Goal: Task Accomplishment & Management: Manage account settings

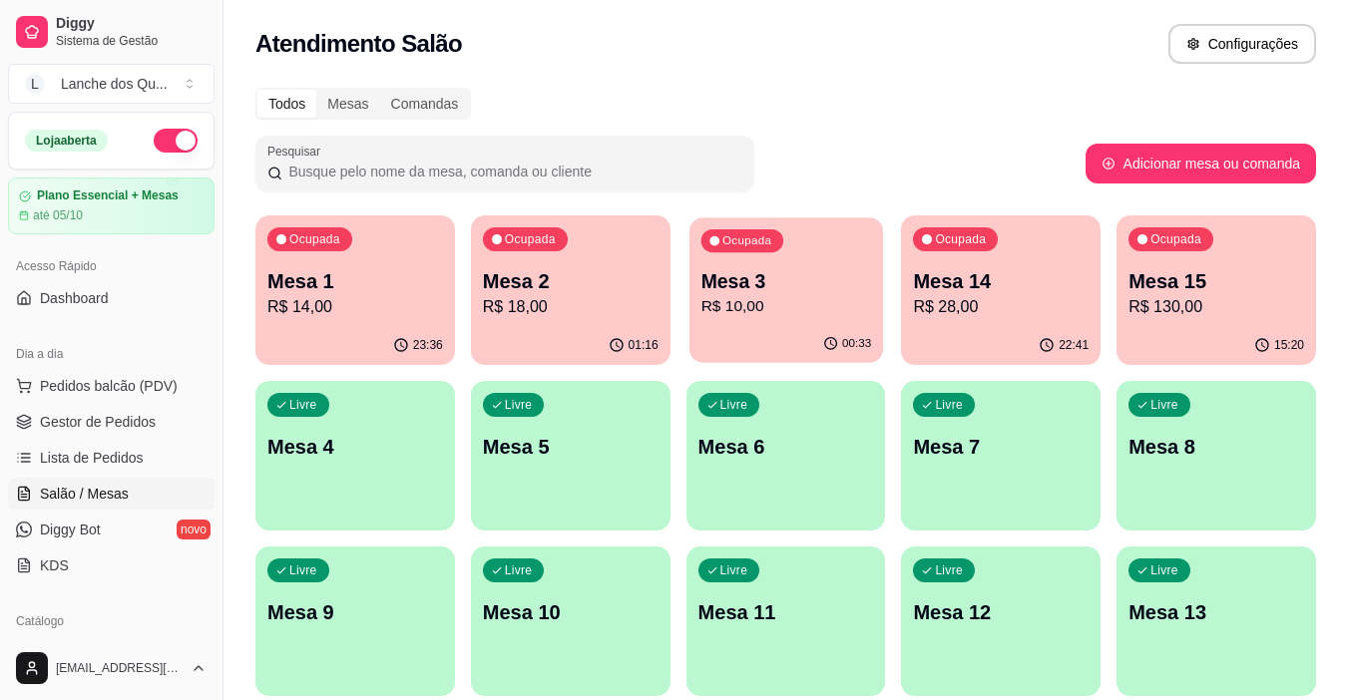
click at [827, 320] on div "Ocupada Mesa 3 R$ 10,00" at bounding box center [786, 271] width 194 height 108
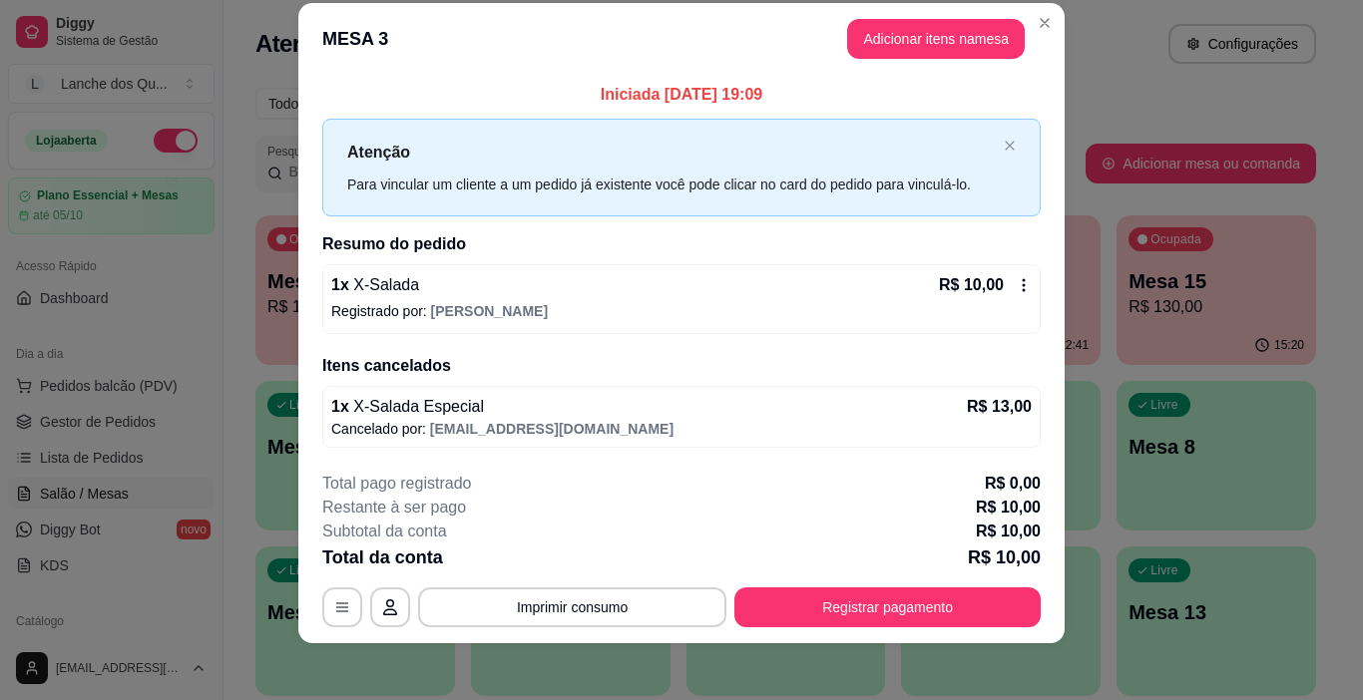
scroll to position [34, 0]
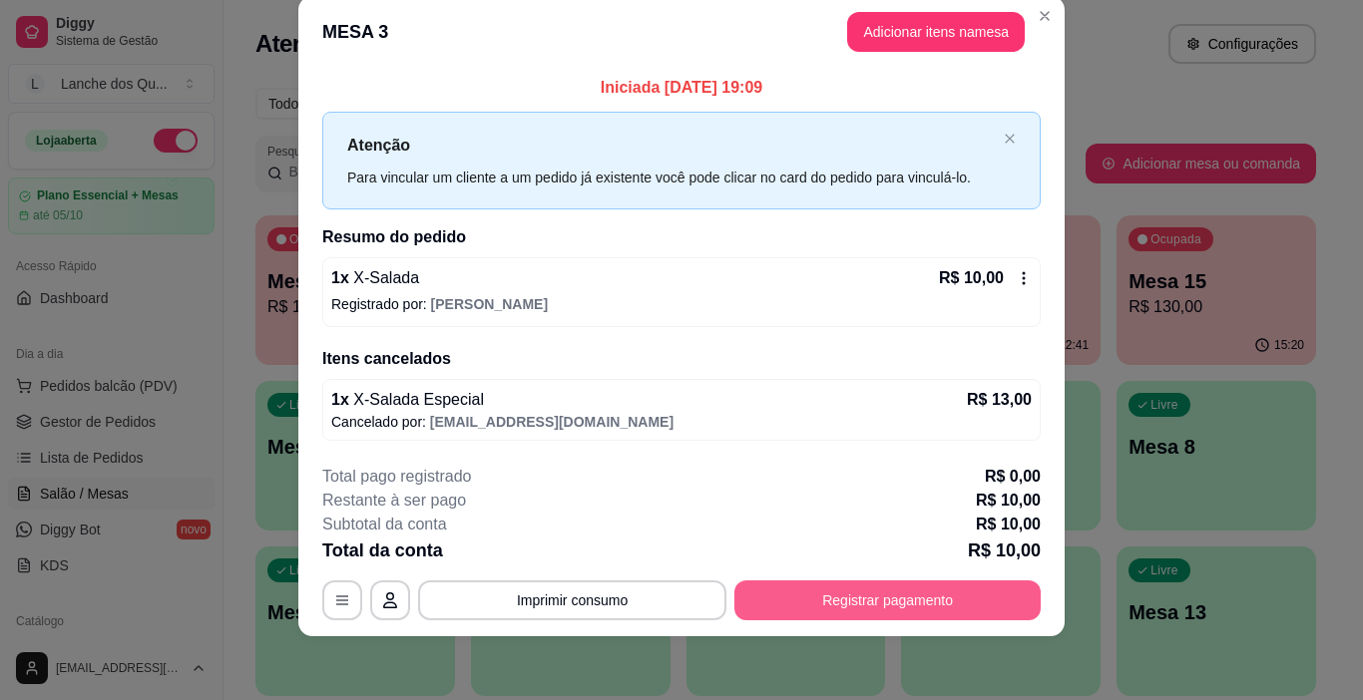
click at [850, 600] on button "Registrar pagamento" at bounding box center [887, 601] width 306 height 40
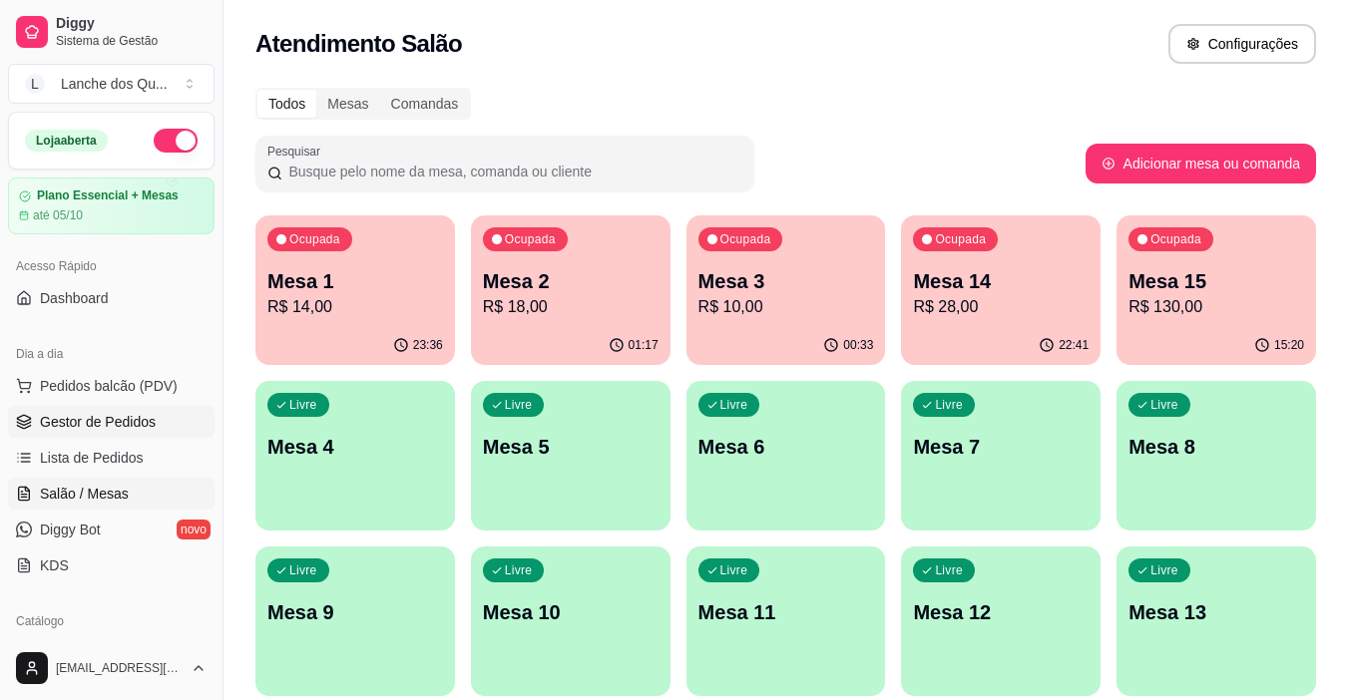
click at [104, 421] on span "Gestor de Pedidos" at bounding box center [98, 422] width 116 height 20
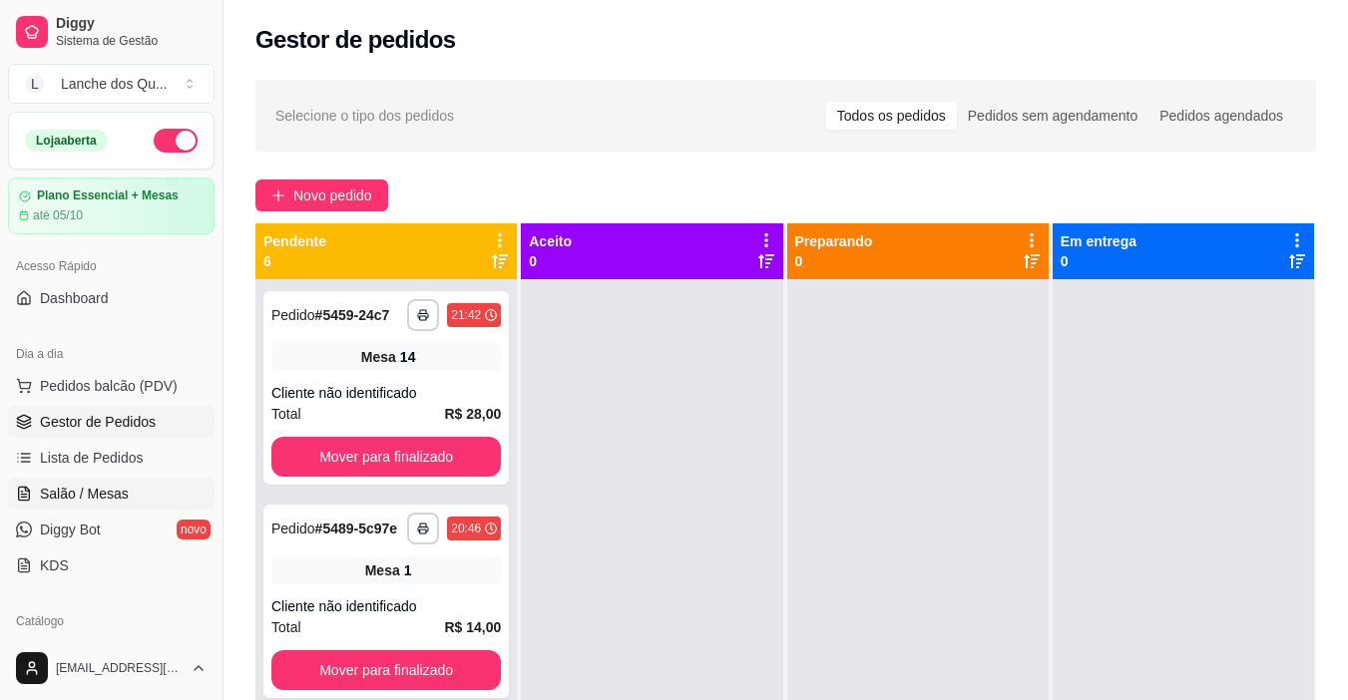
click at [86, 498] on span "Salão / Mesas" at bounding box center [84, 494] width 89 height 20
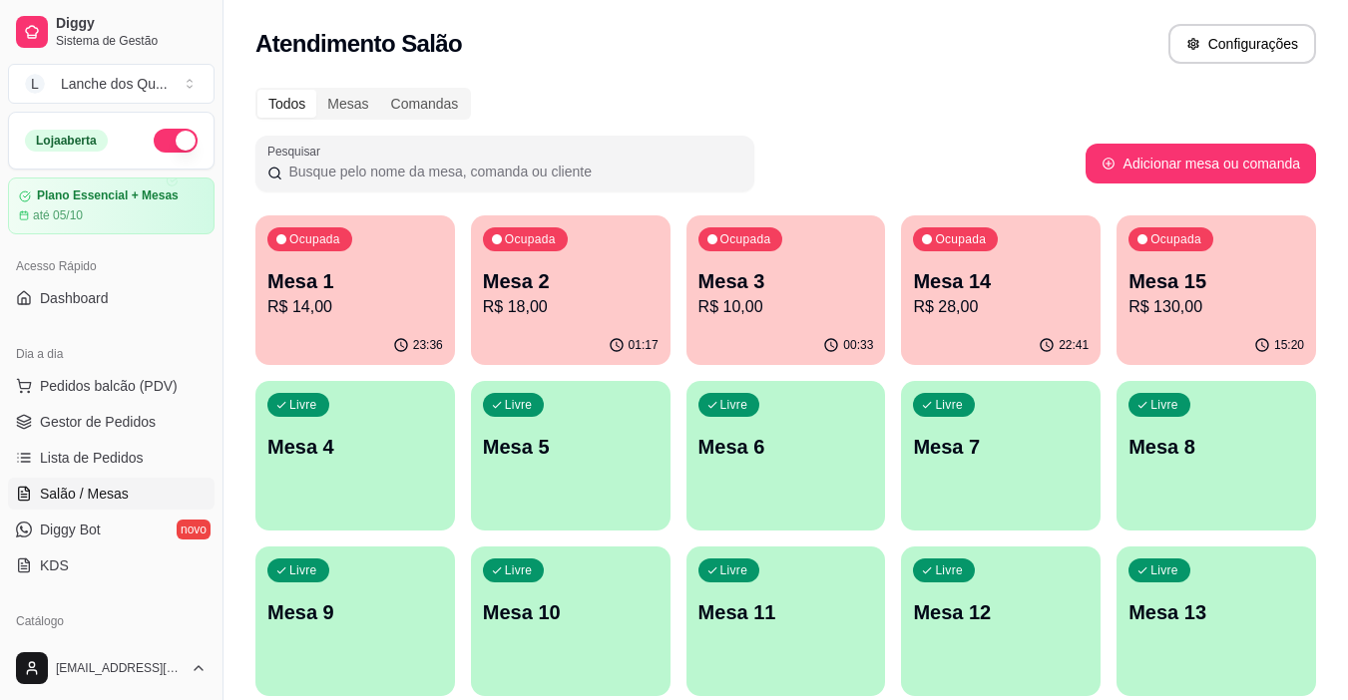
click at [809, 340] on div "00:33" at bounding box center [786, 345] width 200 height 39
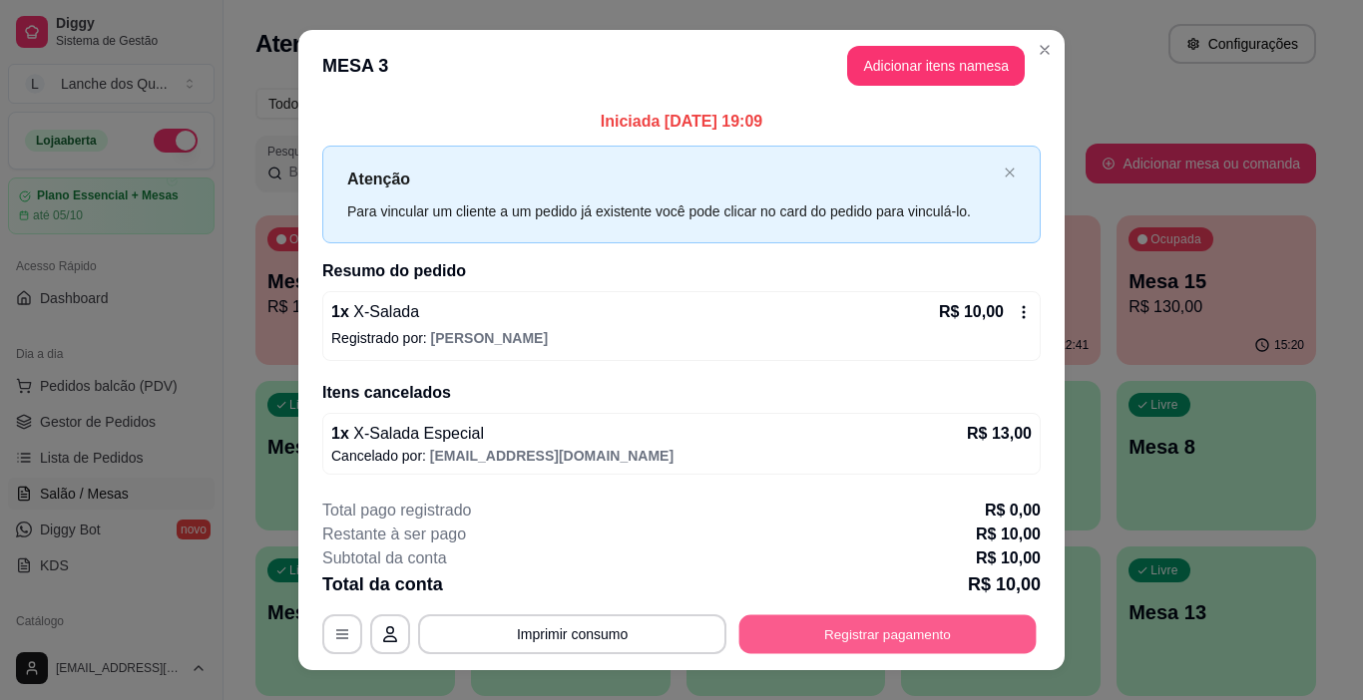
click at [828, 622] on button "Registrar pagamento" at bounding box center [887, 634] width 297 height 39
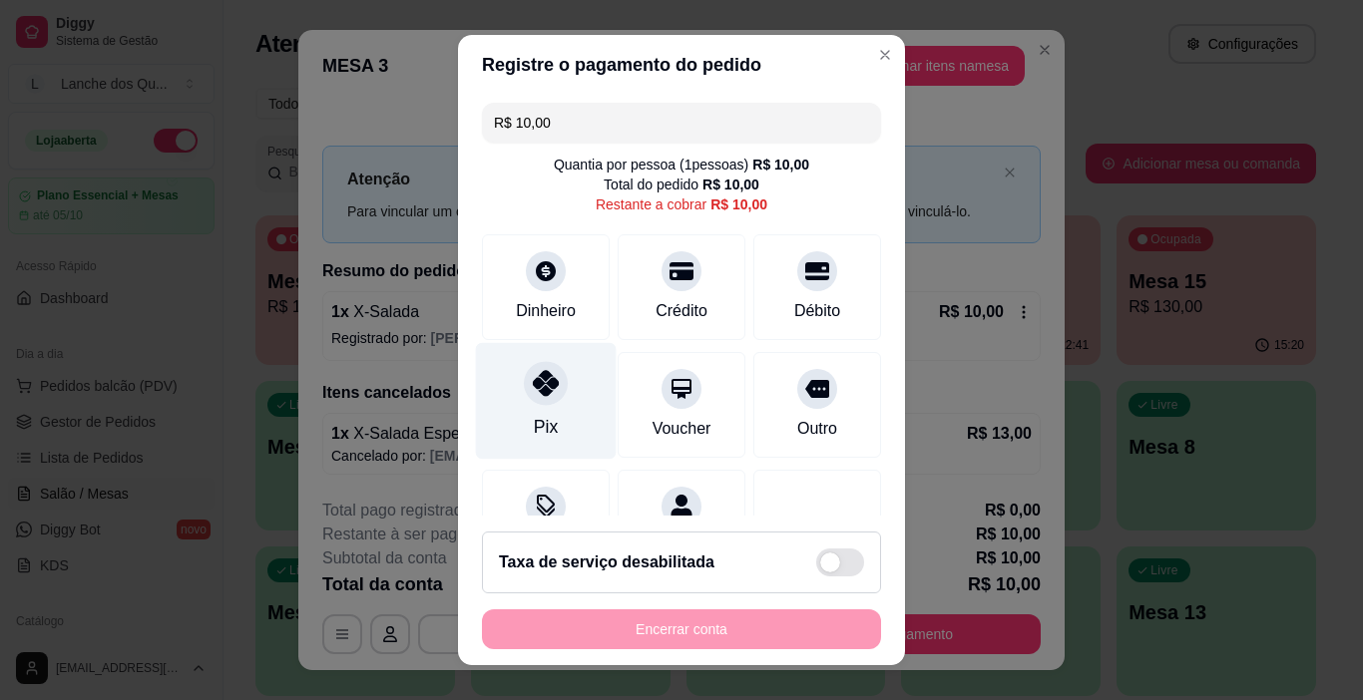
click at [533, 383] on icon at bounding box center [546, 383] width 26 height 26
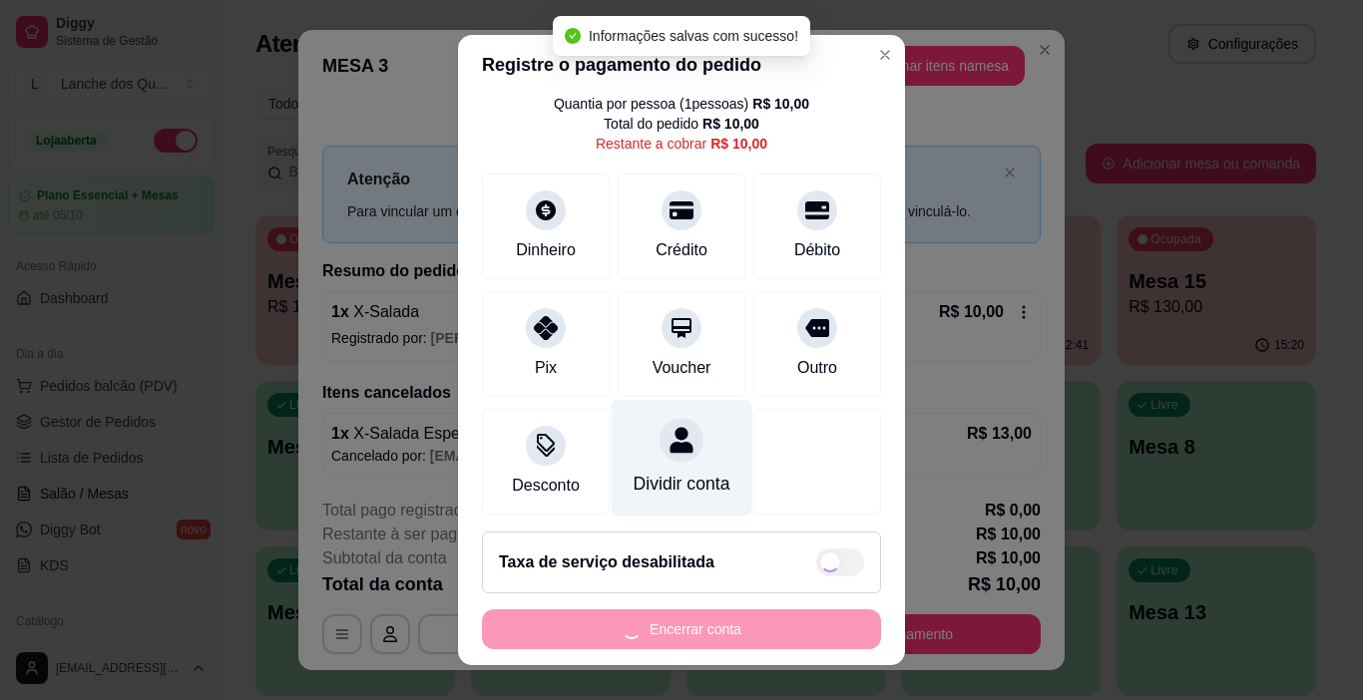
type input "R$ 0,00"
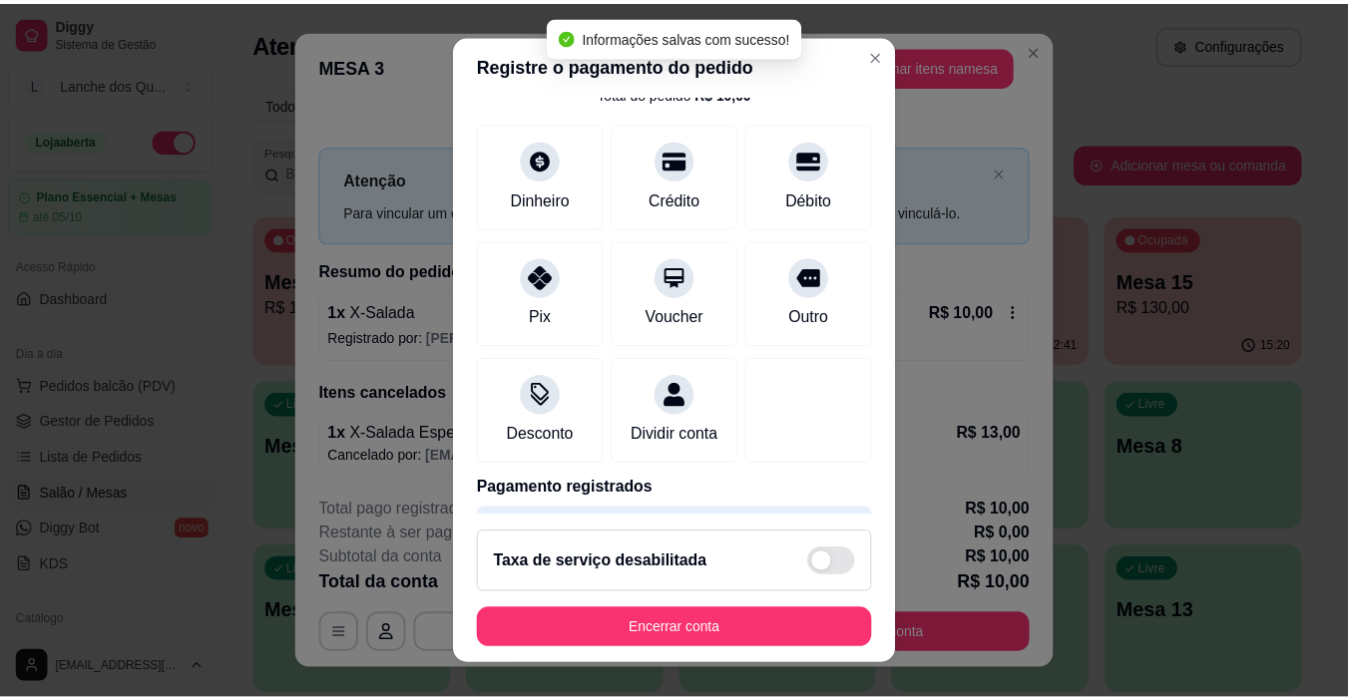
scroll to position [176, 0]
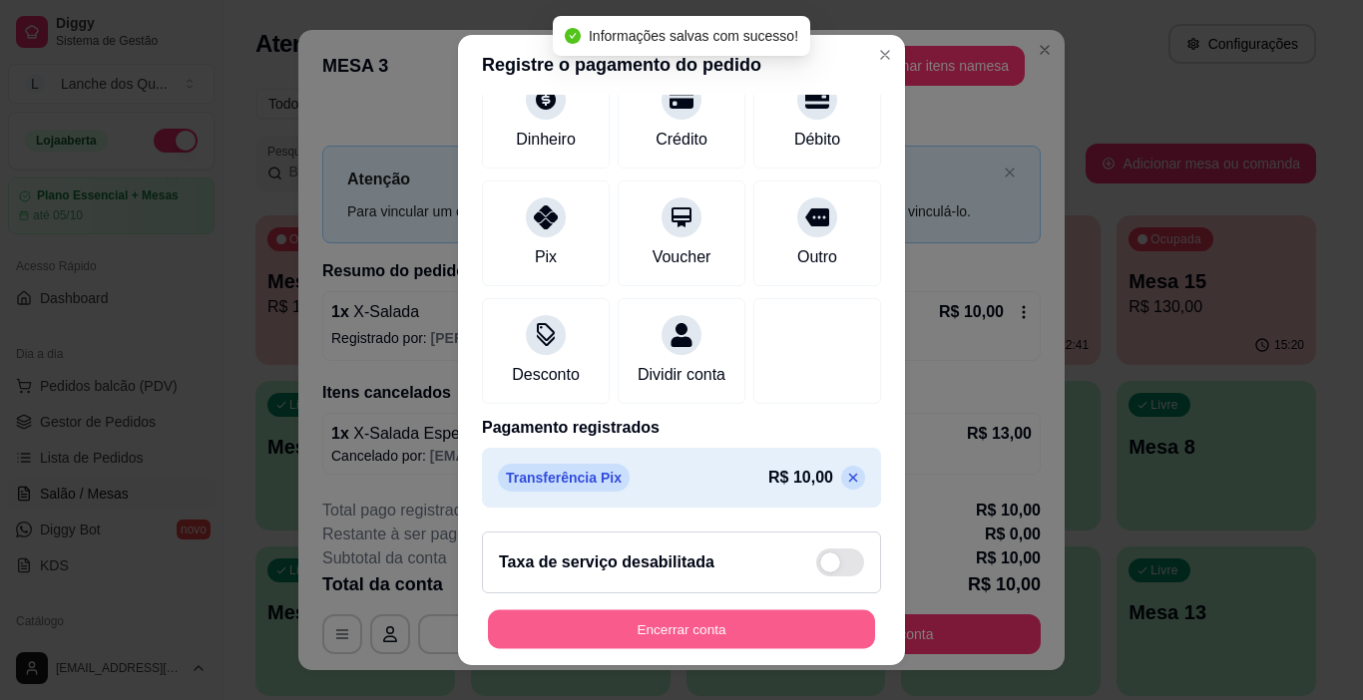
click at [700, 633] on button "Encerrar conta" at bounding box center [681, 630] width 387 height 39
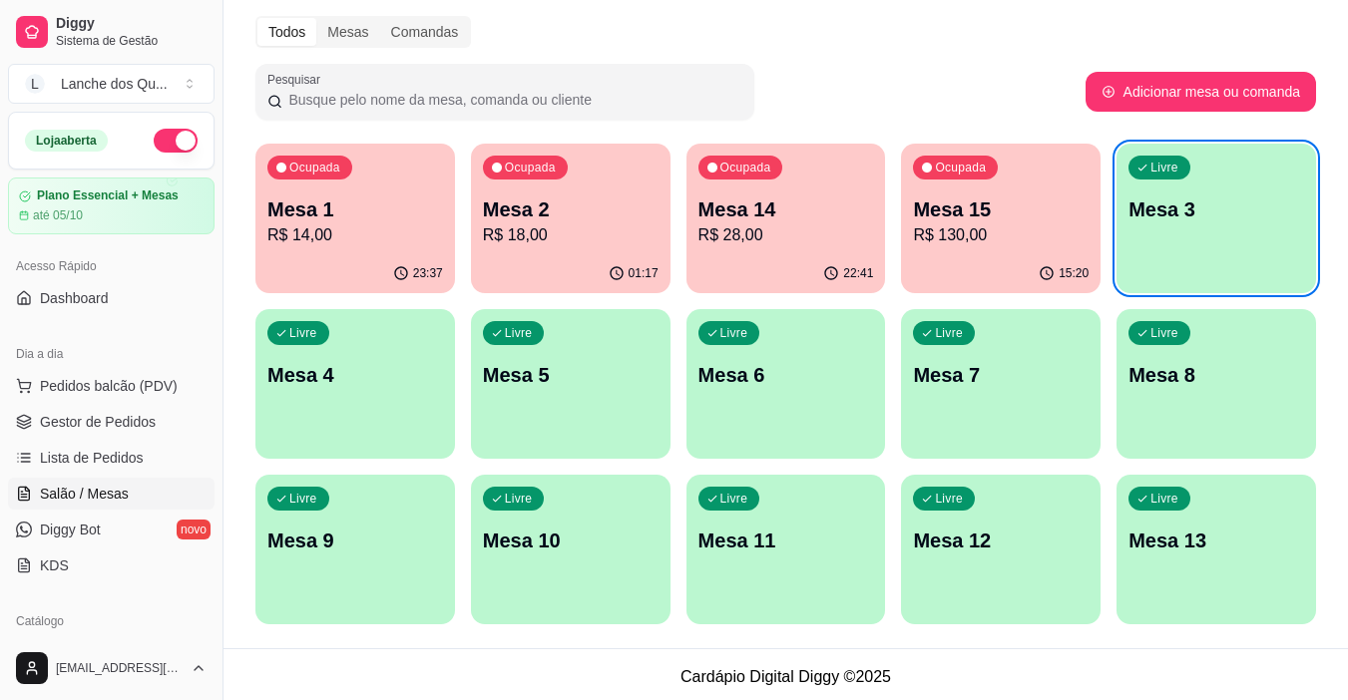
scroll to position [77, 0]
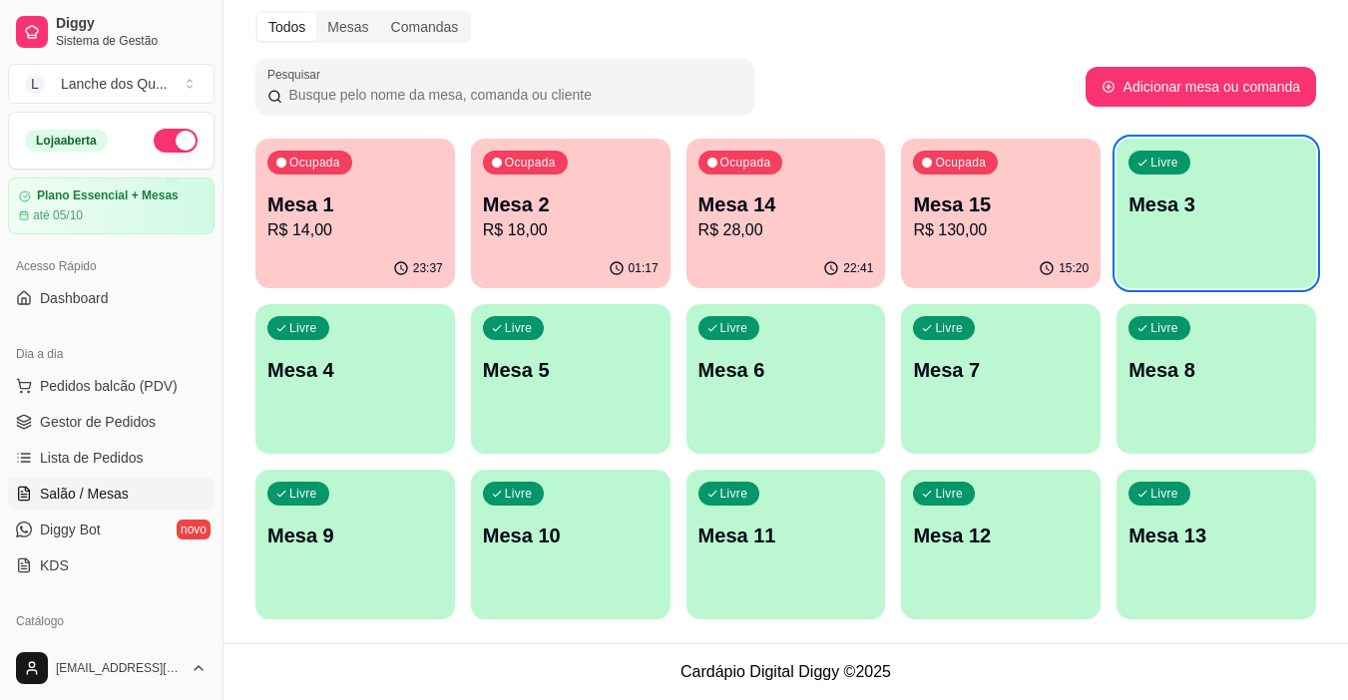
click at [1194, 239] on div "Livre Mesa 3" at bounding box center [1216, 202] width 200 height 126
click at [1156, 206] on p "Mesa 3" at bounding box center [1216, 205] width 176 height 28
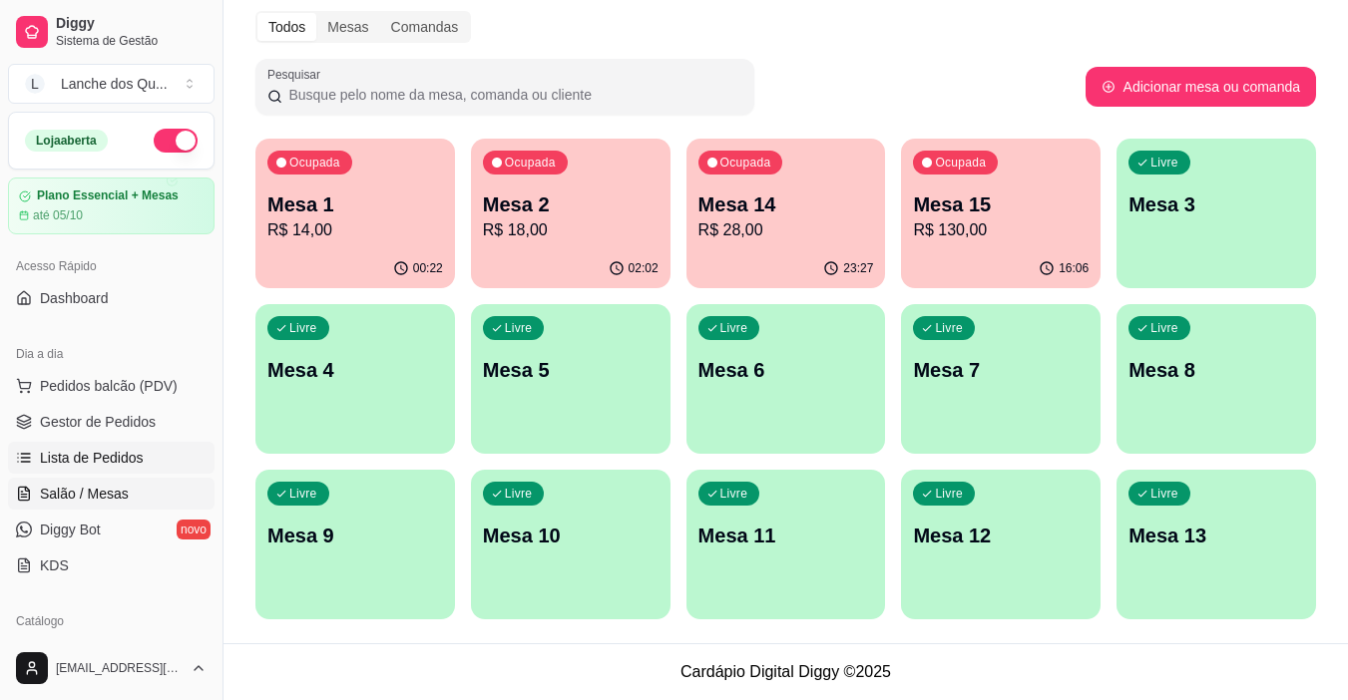
click at [78, 463] on span "Lista de Pedidos" at bounding box center [92, 458] width 104 height 20
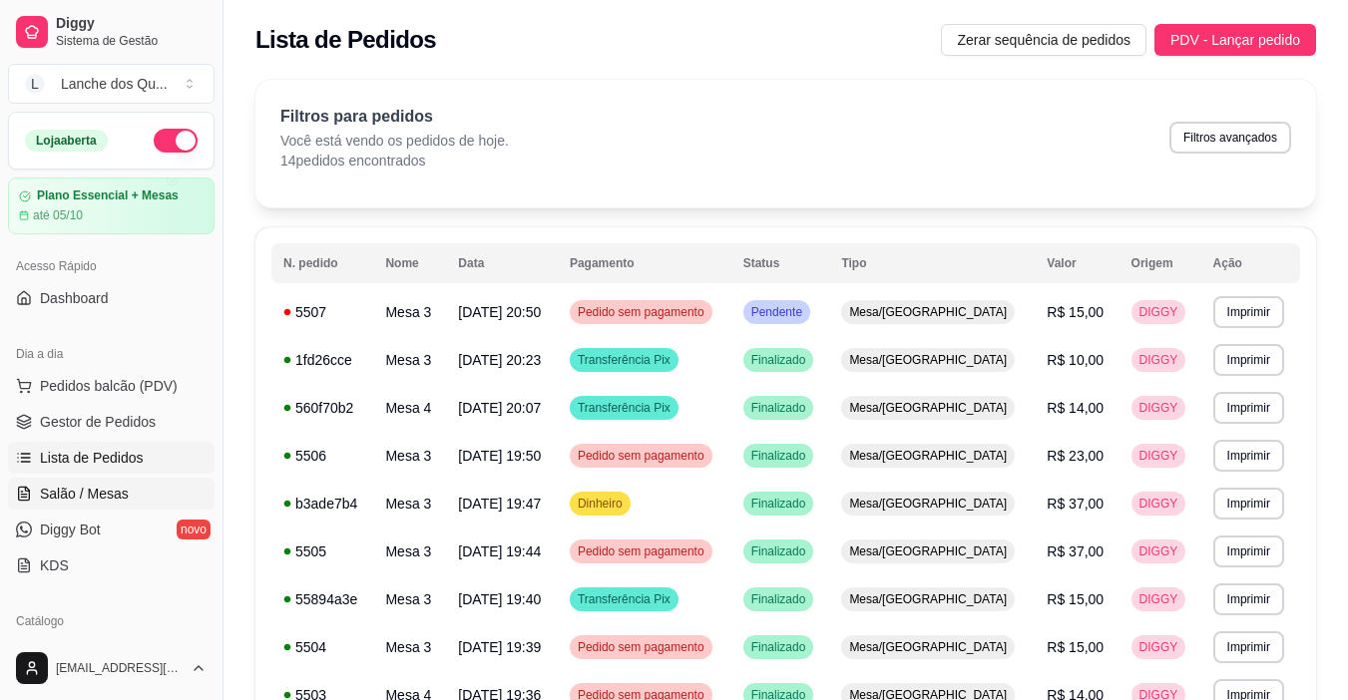
click at [96, 491] on span "Salão / Mesas" at bounding box center [84, 494] width 89 height 20
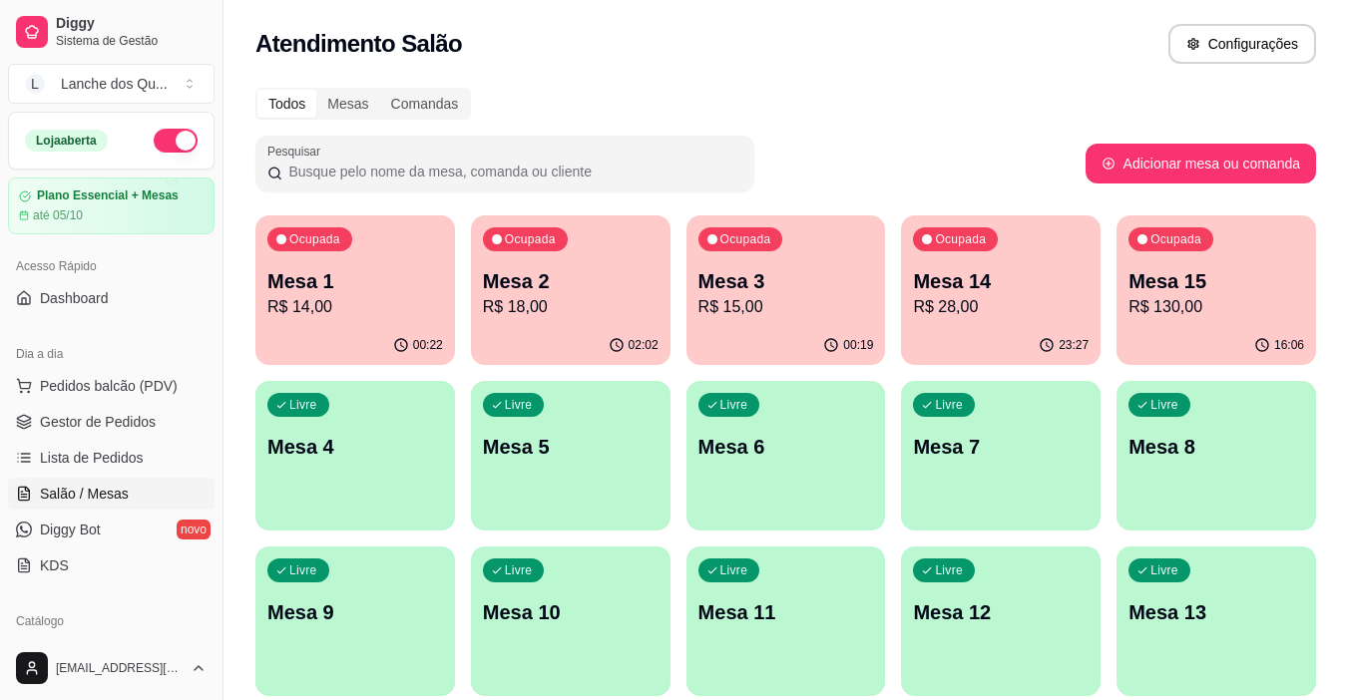
click at [295, 317] on p "R$ 14,00" at bounding box center [355, 307] width 176 height 24
click at [862, 297] on p "R$ 15,00" at bounding box center [786, 307] width 176 height 24
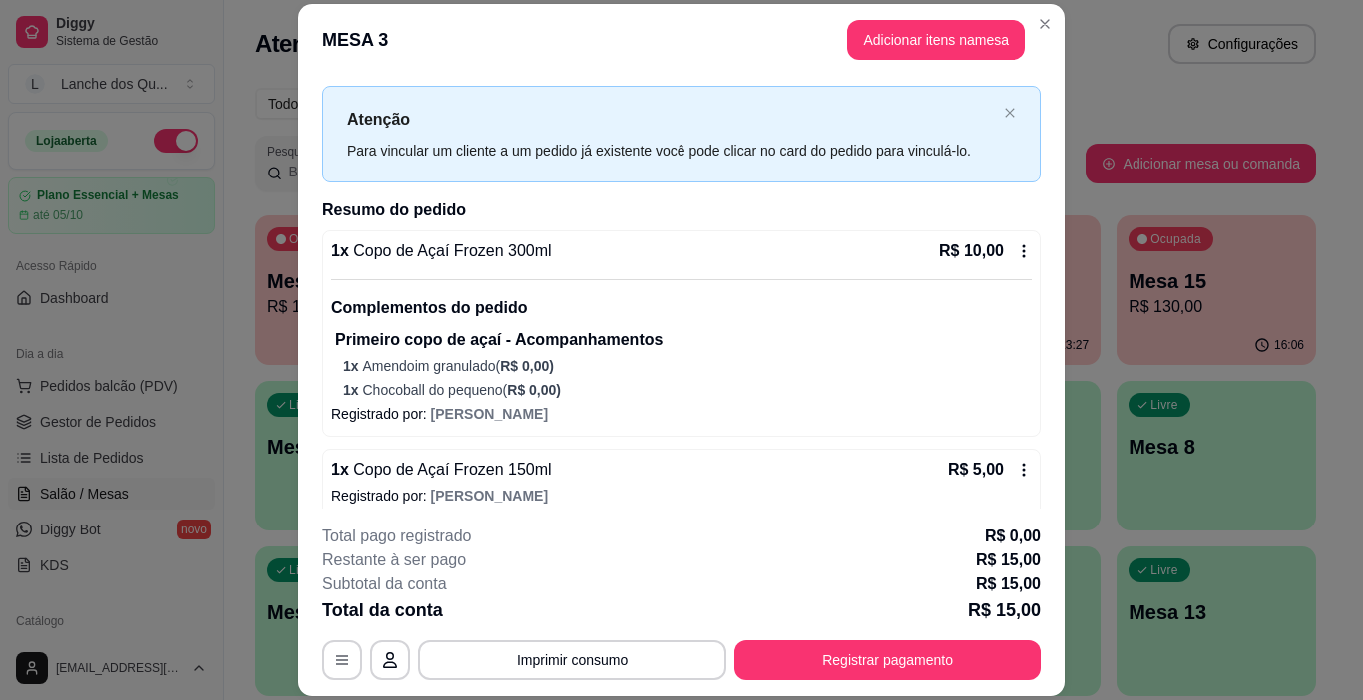
scroll to position [51, 0]
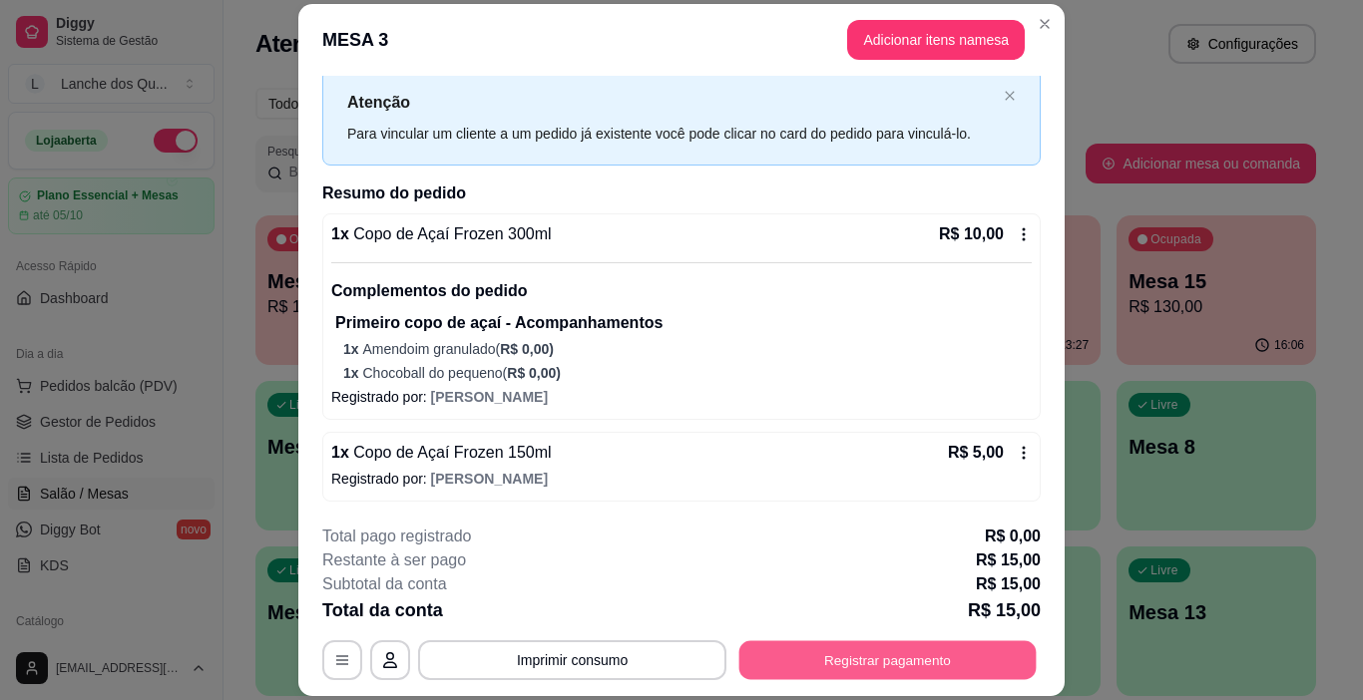
click at [864, 670] on button "Registrar pagamento" at bounding box center [887, 660] width 297 height 39
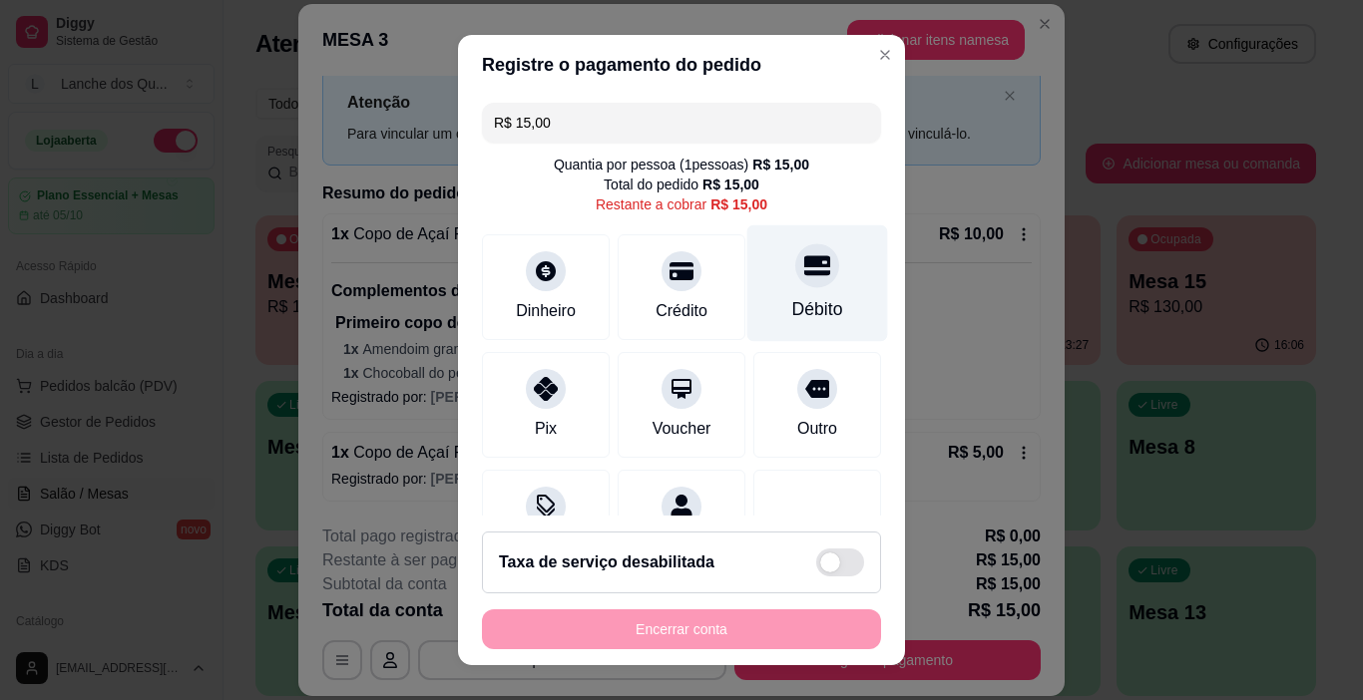
click at [797, 284] on div "Débito" at bounding box center [817, 283] width 141 height 117
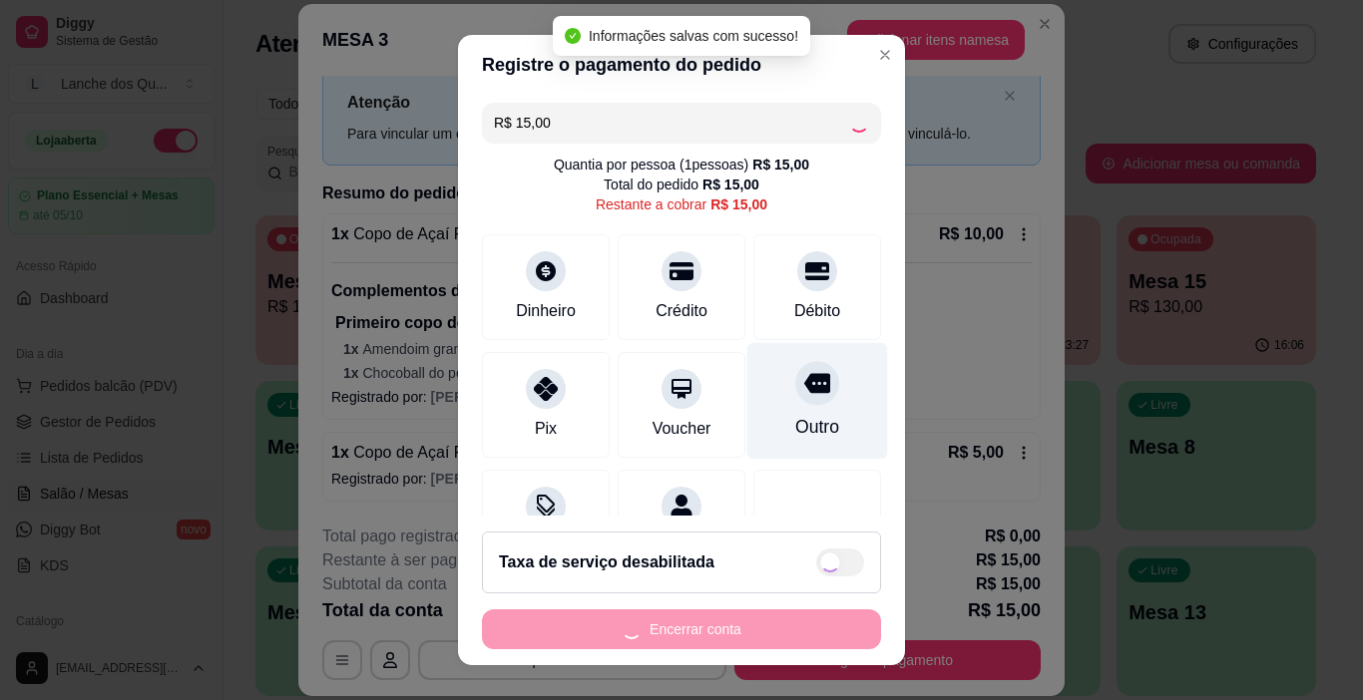
type input "R$ 0,00"
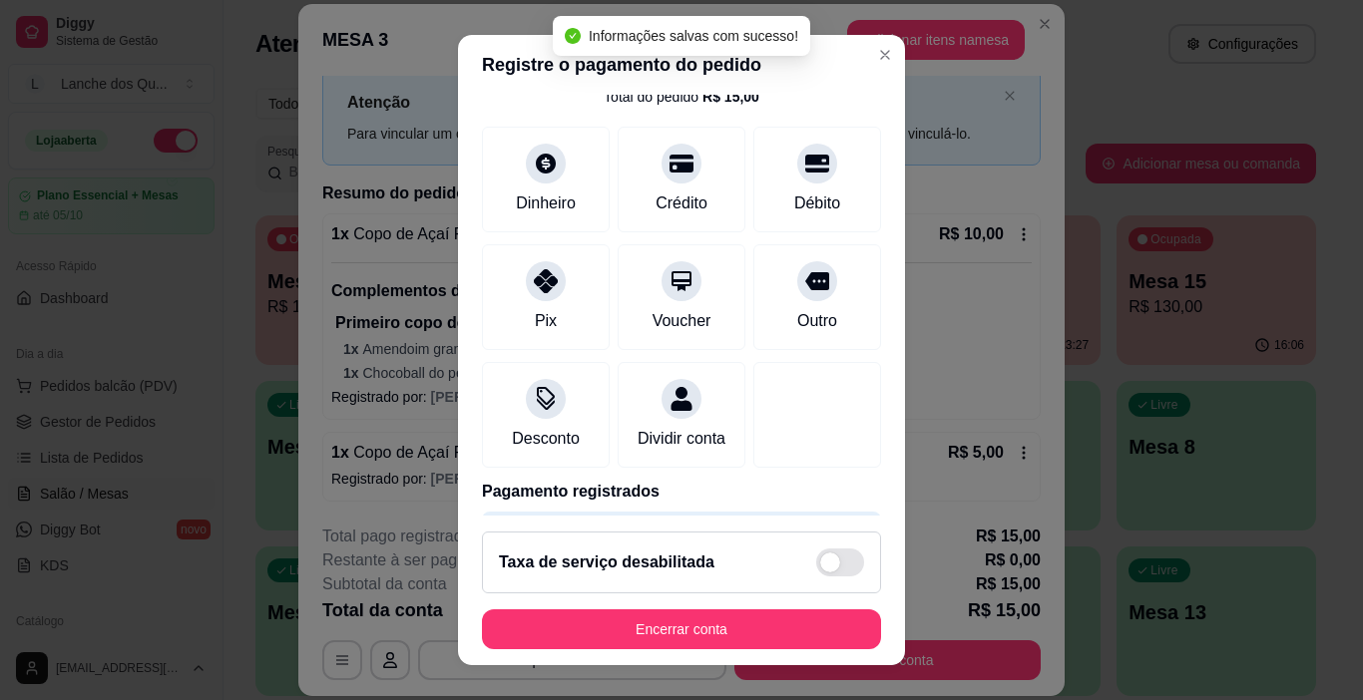
scroll to position [176, 0]
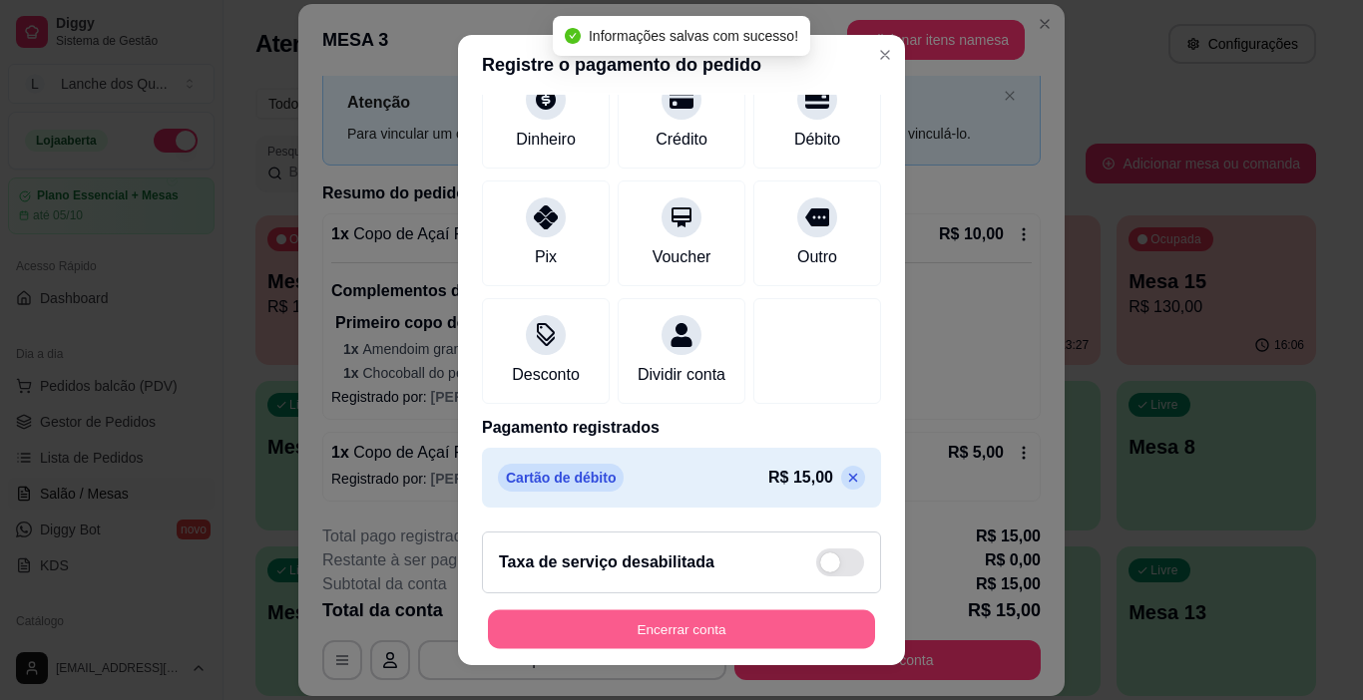
click at [746, 614] on button "Encerrar conta" at bounding box center [681, 630] width 387 height 39
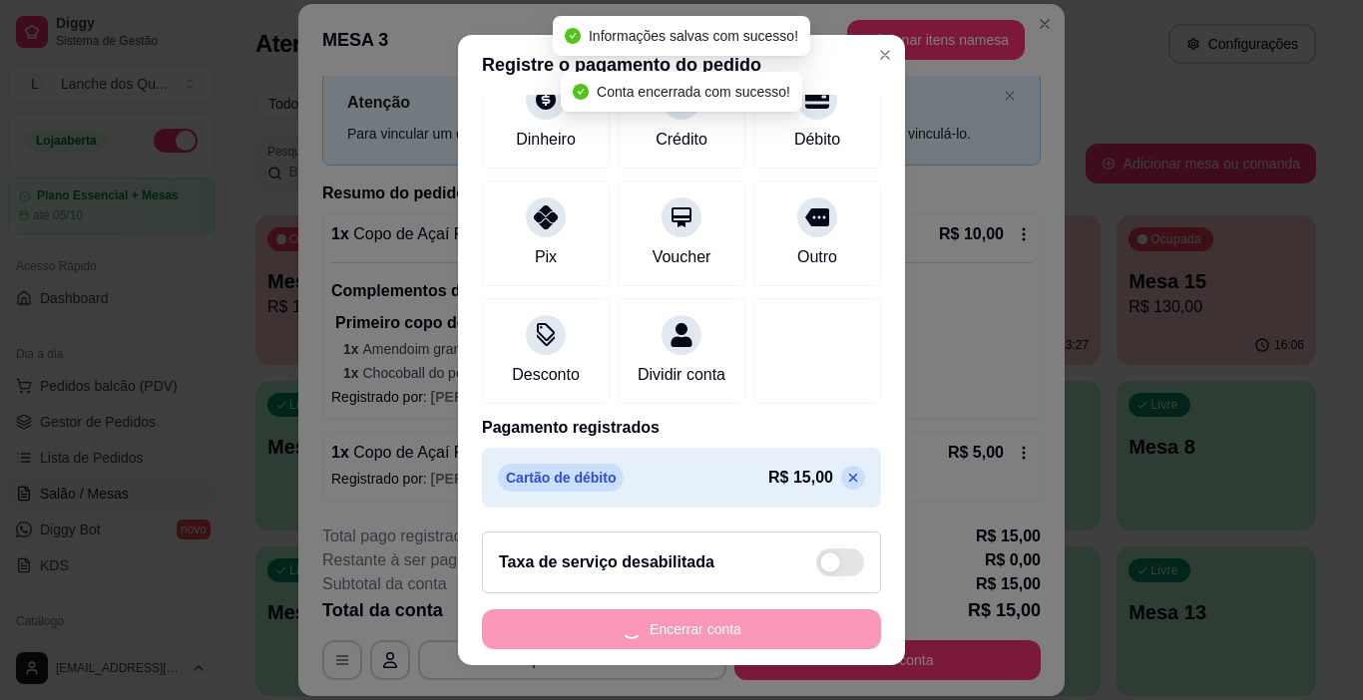
scroll to position [0, 0]
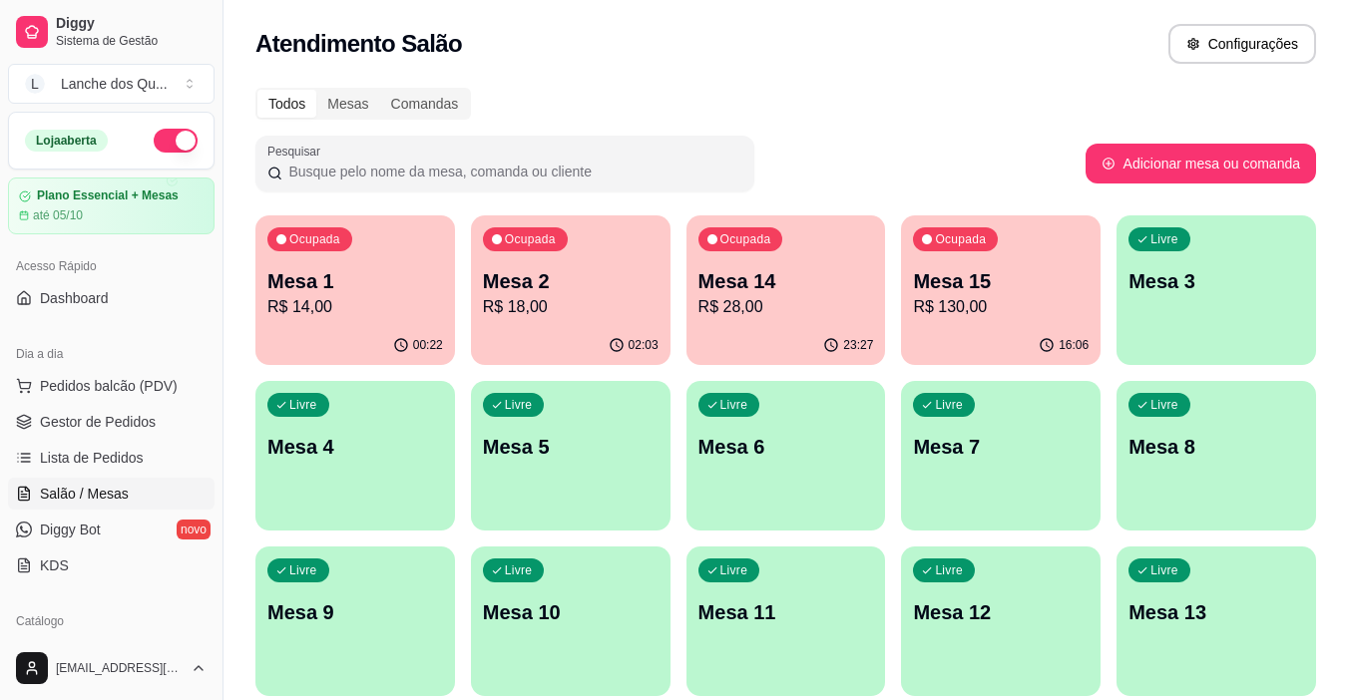
click at [1208, 261] on div "Livre Mesa 3" at bounding box center [1216, 278] width 200 height 126
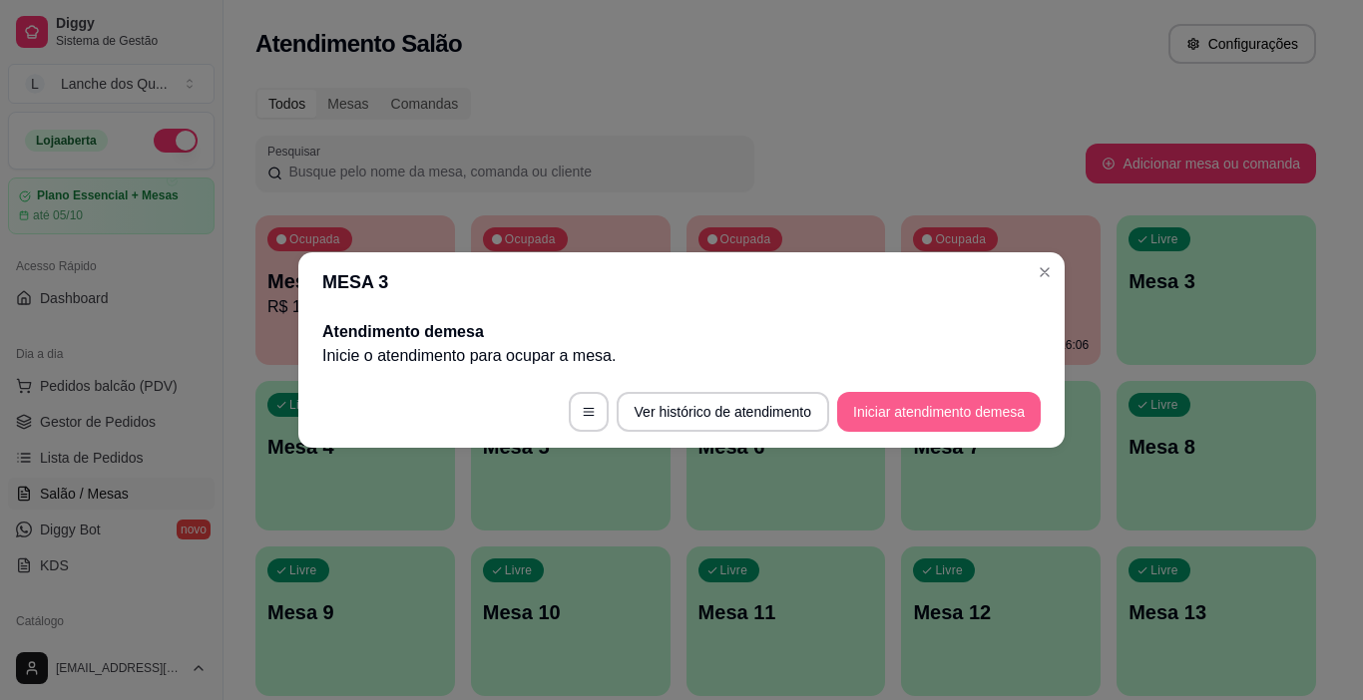
click at [923, 400] on button "Iniciar atendimento de mesa" at bounding box center [939, 412] width 204 height 40
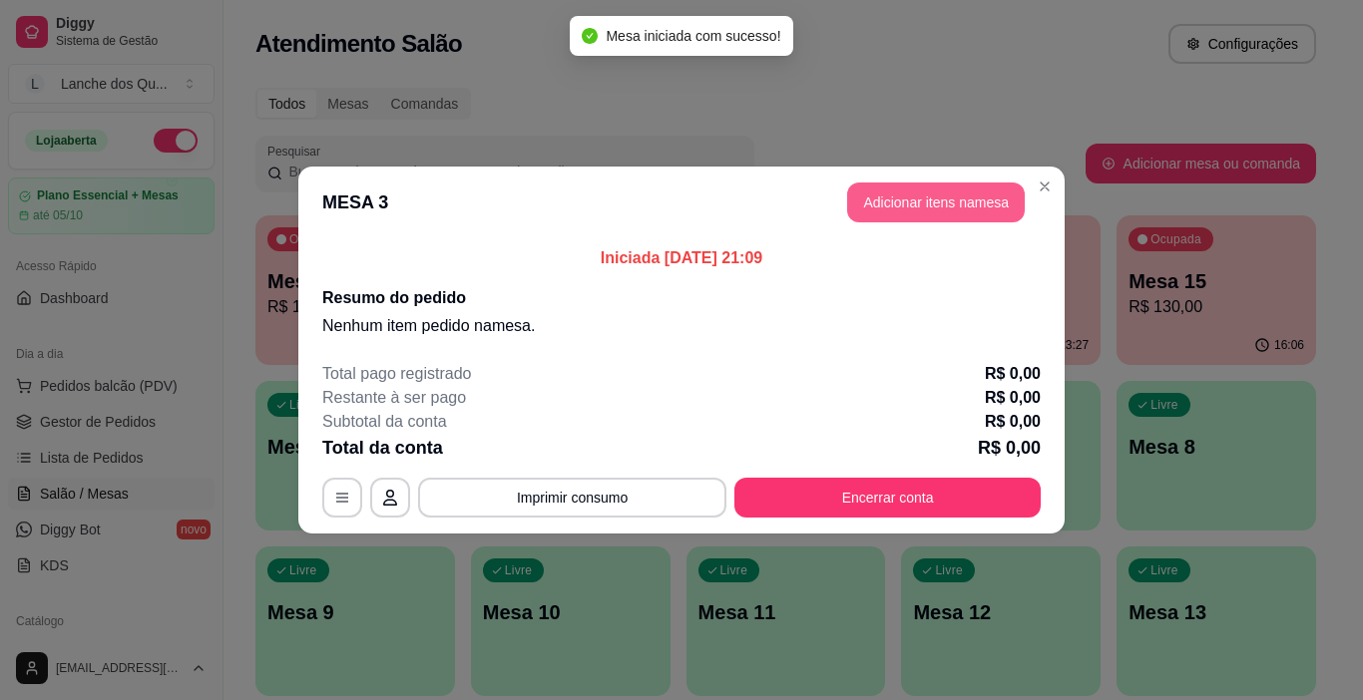
click at [974, 206] on button "Adicionar itens na mesa" at bounding box center [936, 203] width 178 height 40
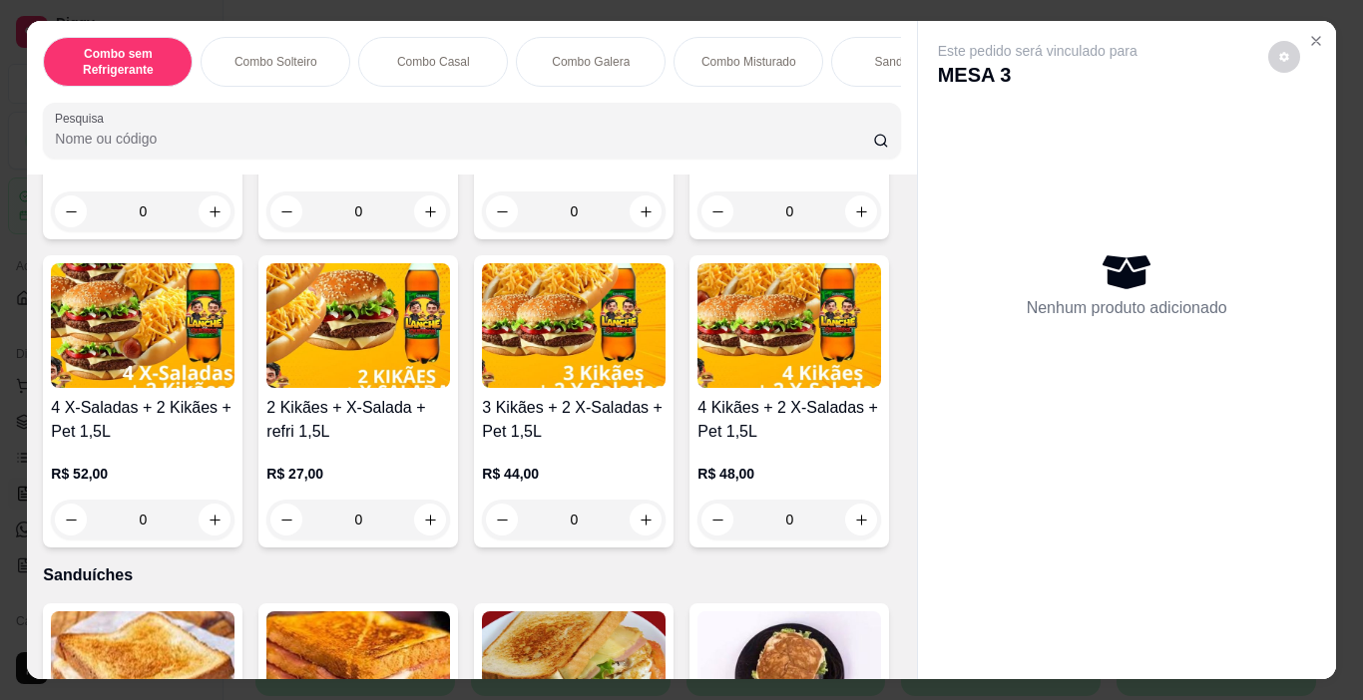
scroll to position [2494, 0]
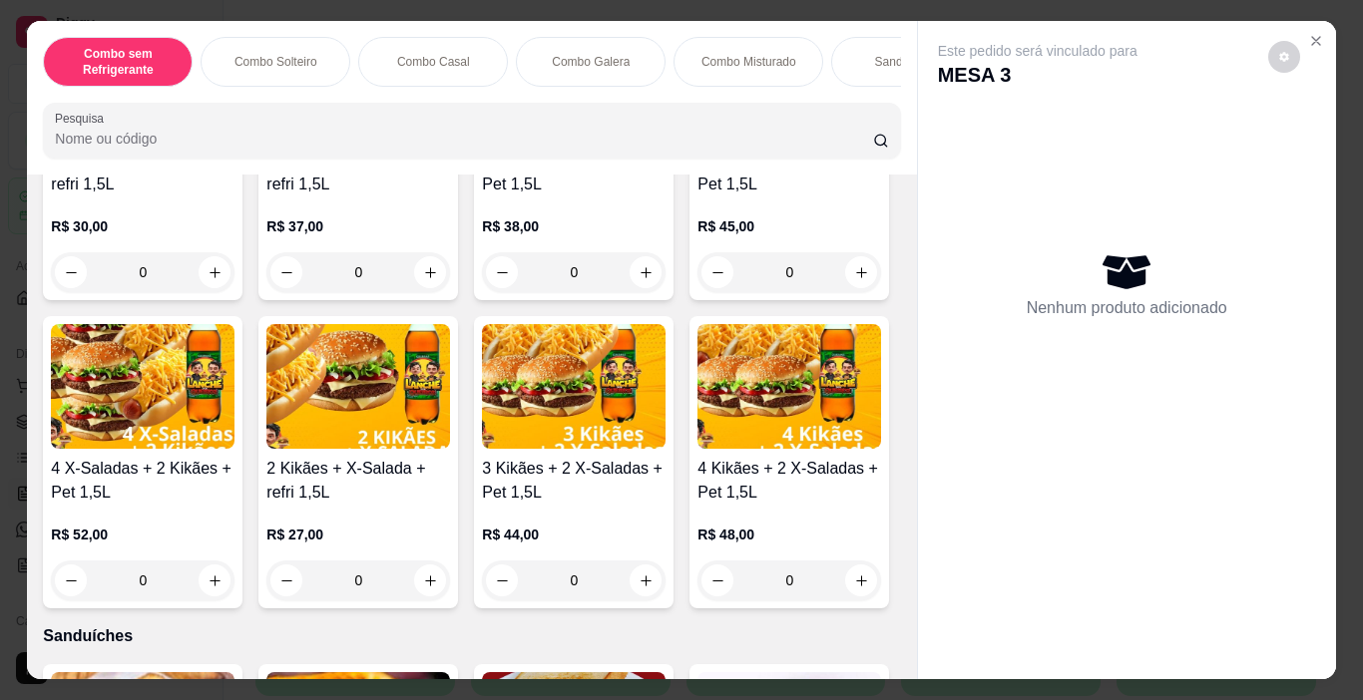
type input "1"
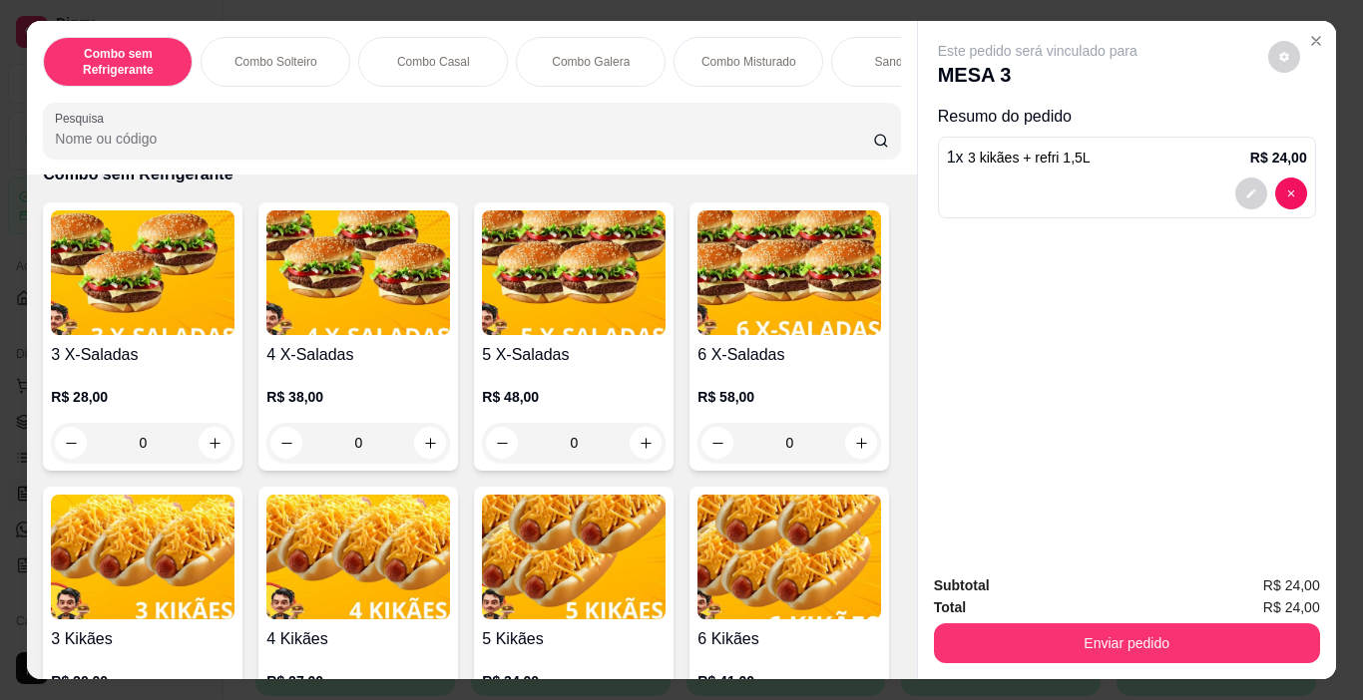
scroll to position [0, 0]
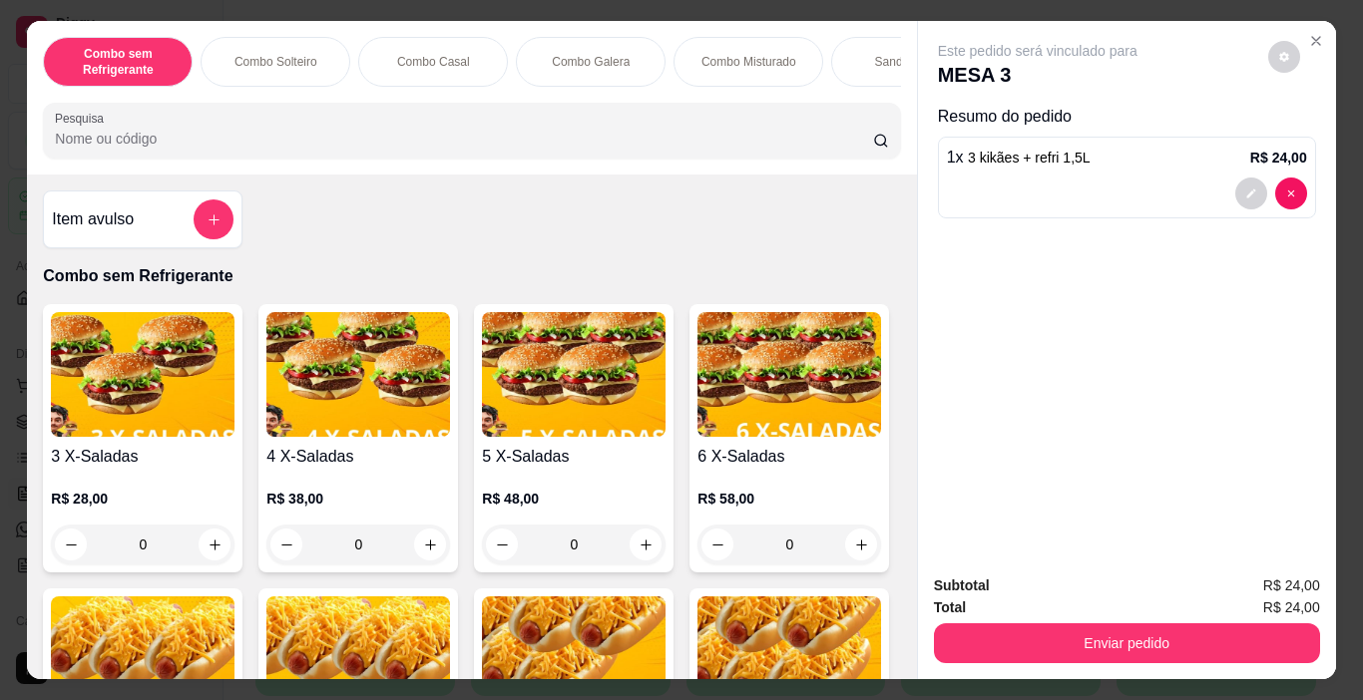
click at [184, 222] on div "Item avulso" at bounding box center [143, 220] width 182 height 40
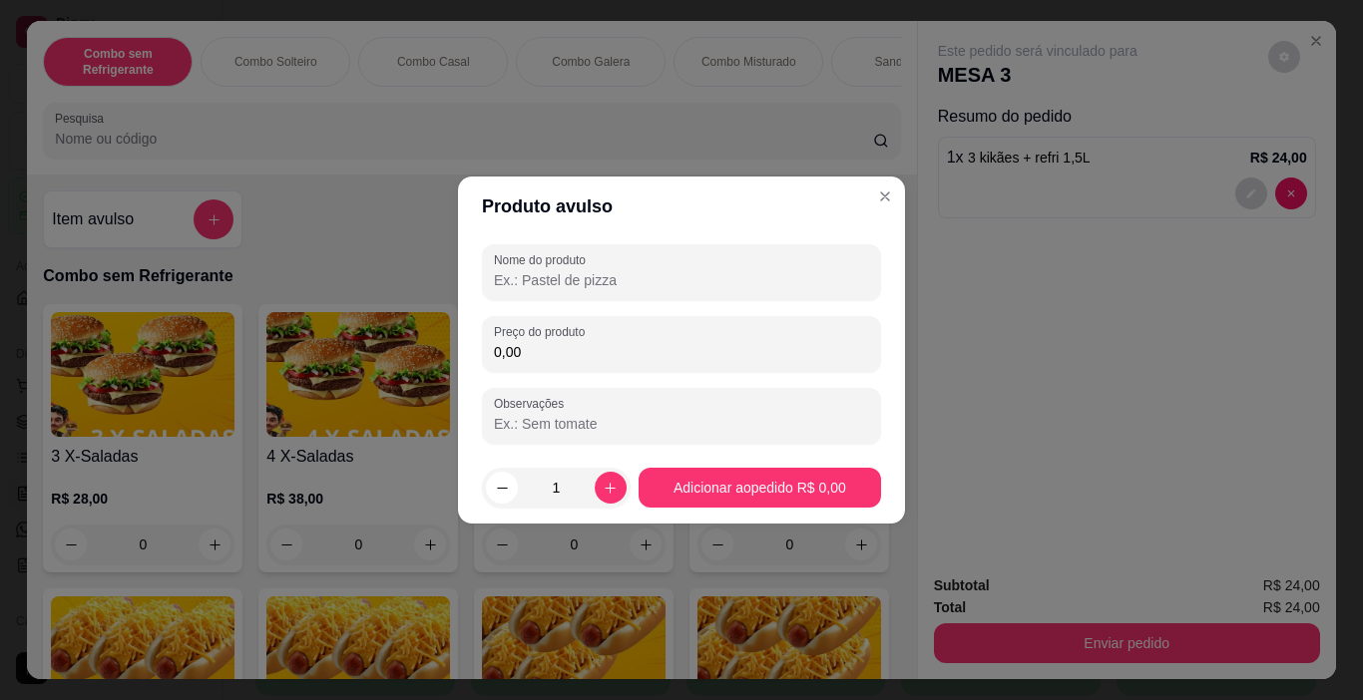
click at [586, 279] on input "Nome do produto" at bounding box center [681, 280] width 375 height 20
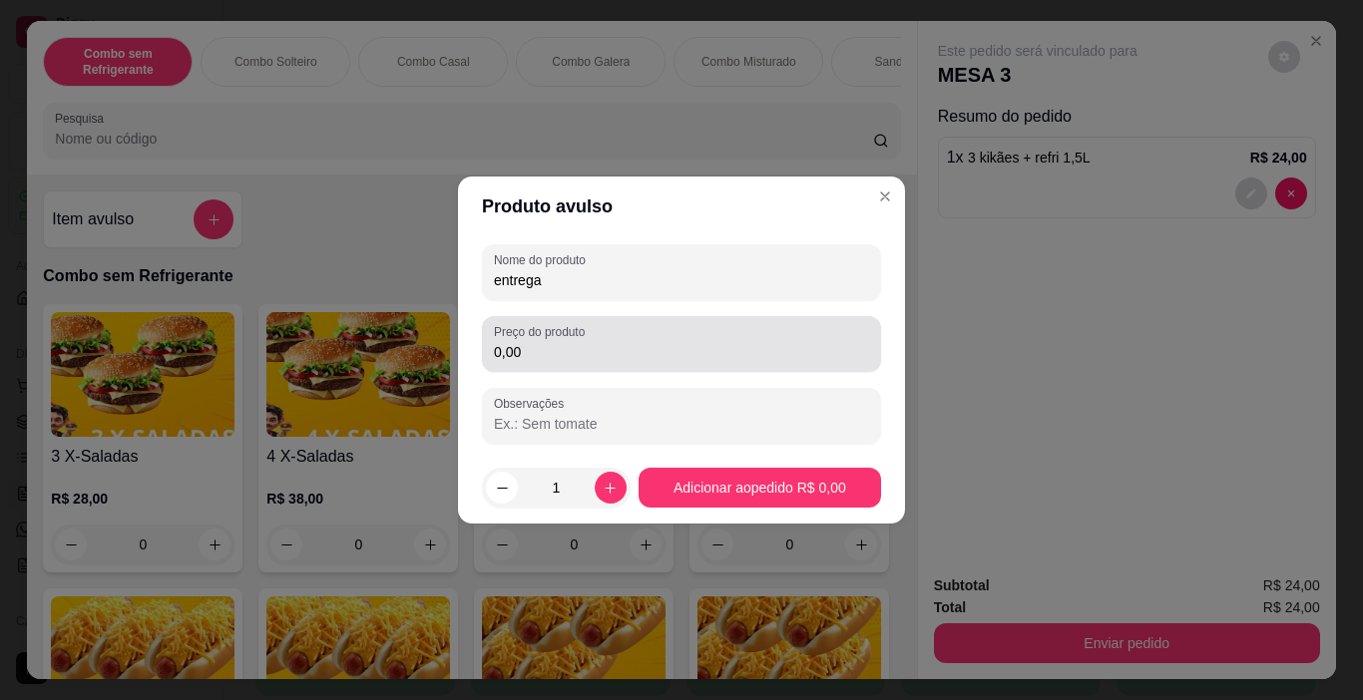
type input "entrega"
click at [542, 355] on input "0,00" at bounding box center [681, 352] width 375 height 20
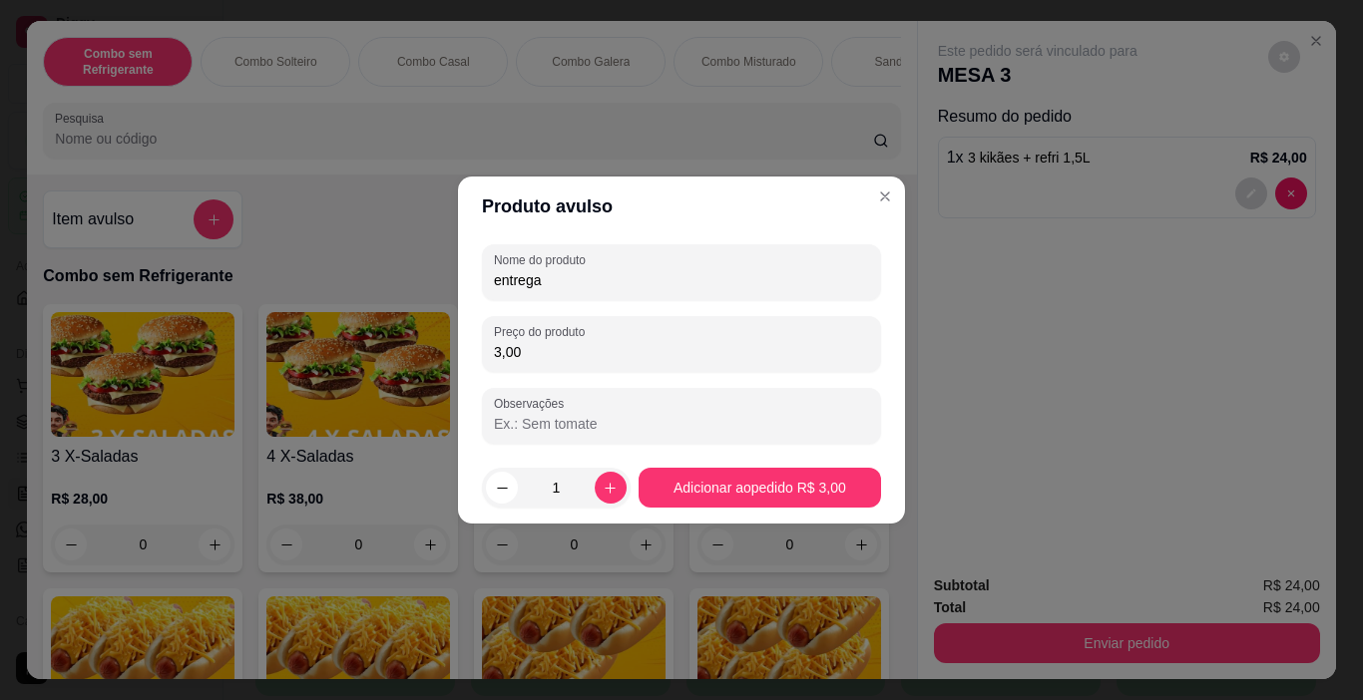
type input "3,00"
click at [707, 465] on footer "1 Adicionar ao pedido R$ 3,00" at bounding box center [681, 488] width 447 height 72
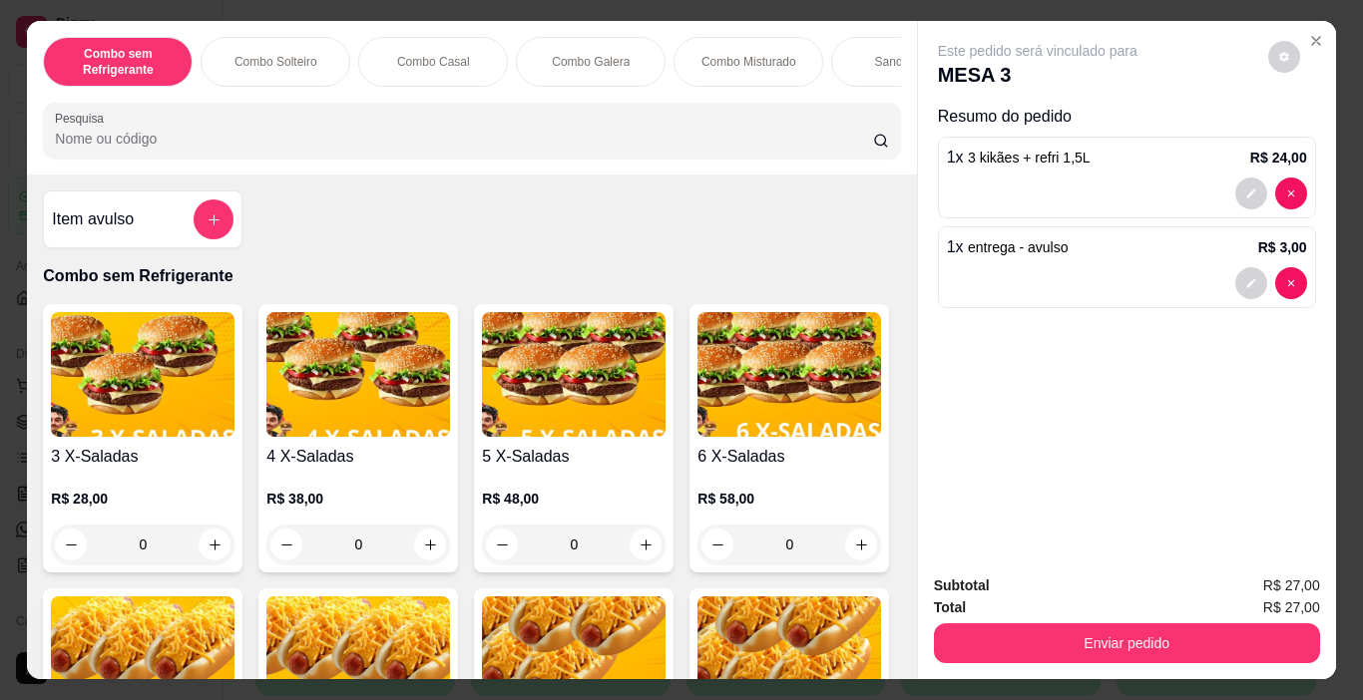
click at [1228, 634] on button "Enviar pedido" at bounding box center [1127, 643] width 386 height 40
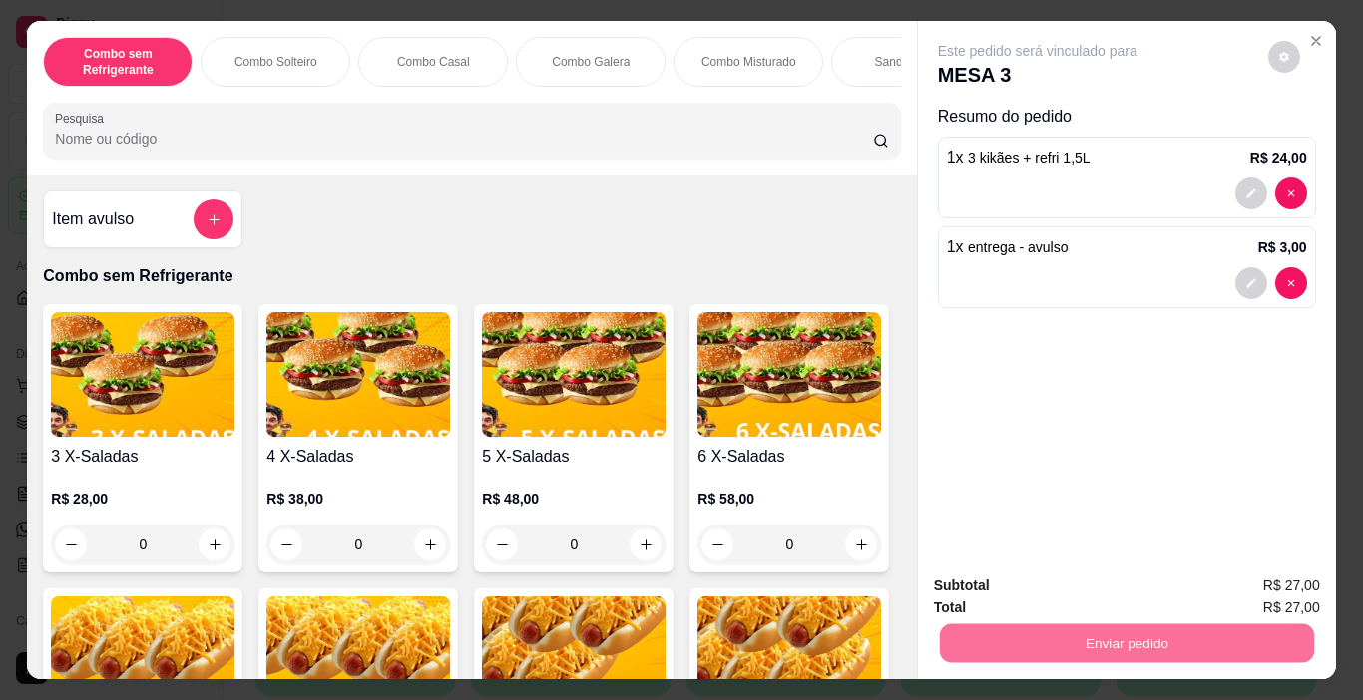
click at [1125, 587] on button "Não registrar e enviar pedido" at bounding box center [1060, 587] width 207 height 38
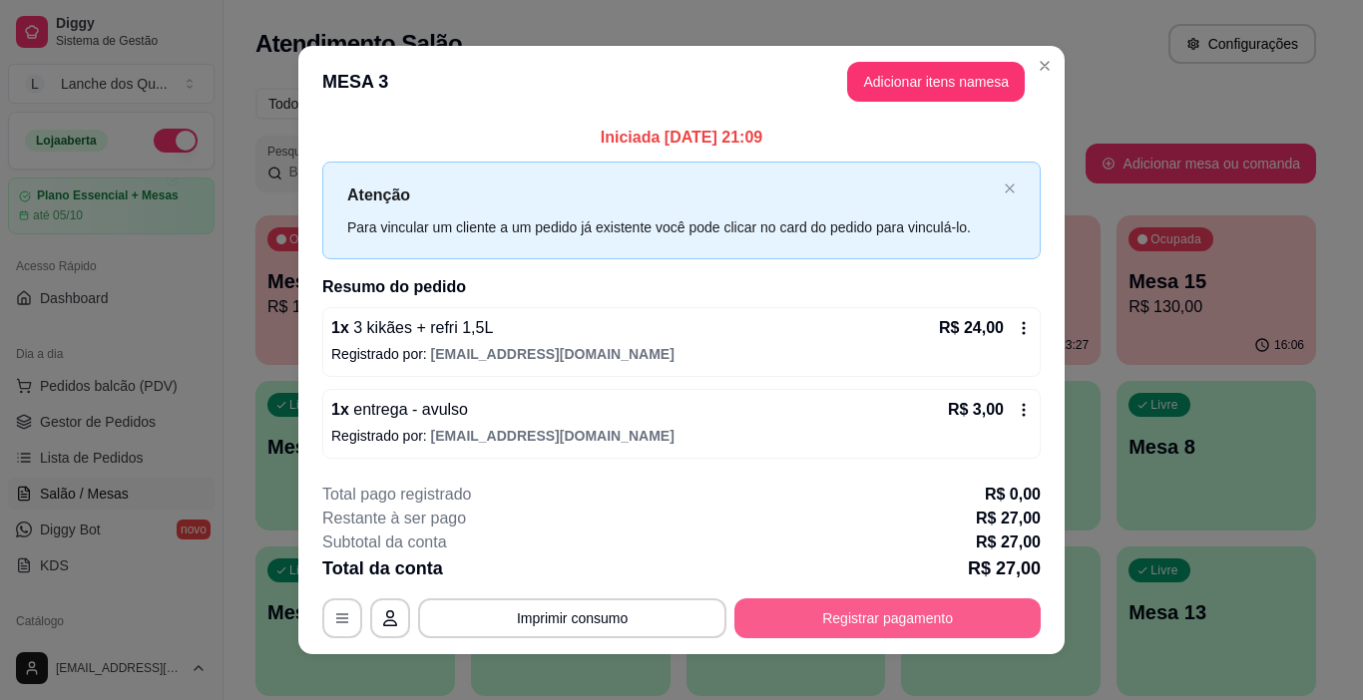
click at [981, 614] on button "Registrar pagamento" at bounding box center [887, 619] width 306 height 40
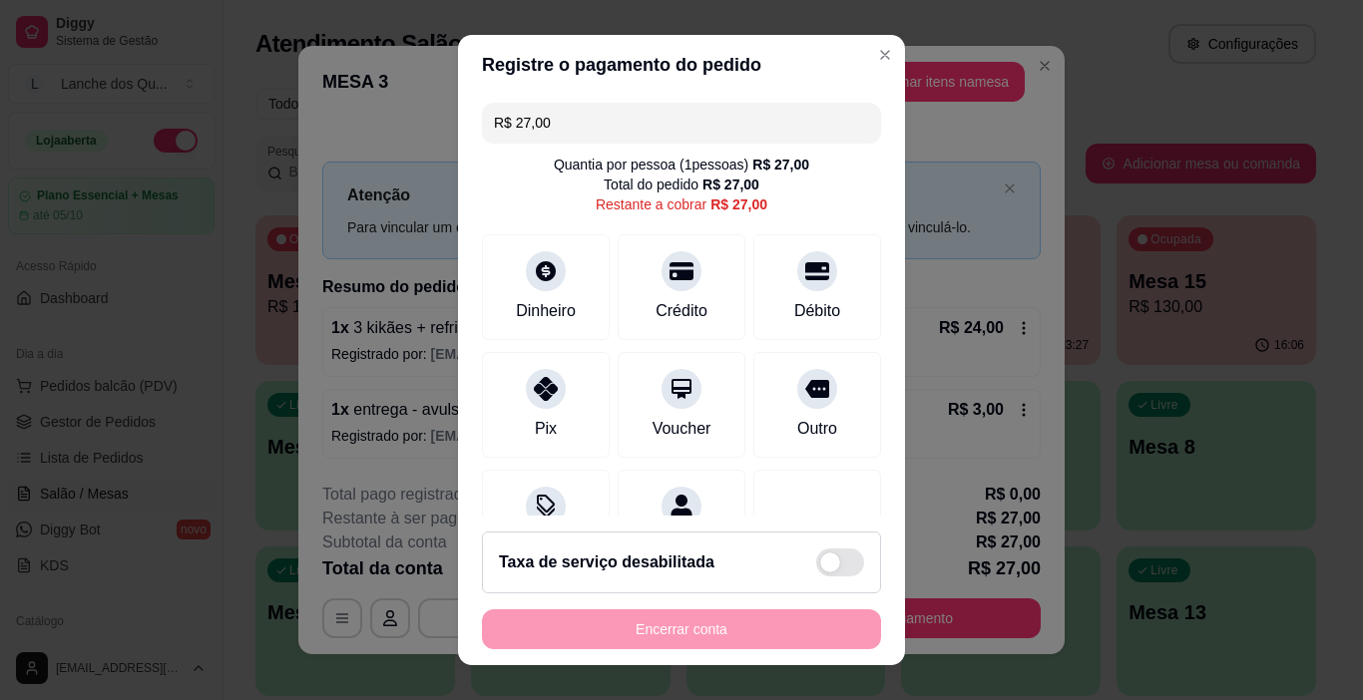
drag, startPoint x: 601, startPoint y: 126, endPoint x: 327, endPoint y: 106, distance: 274.1
click at [327, 106] on div "Registre o pagamento do pedido R$ 27,00 Quantia por pessoa ( 1 pessoas) R$ 27,0…" at bounding box center [681, 350] width 1363 height 700
click at [535, 260] on icon at bounding box center [546, 266] width 22 height 22
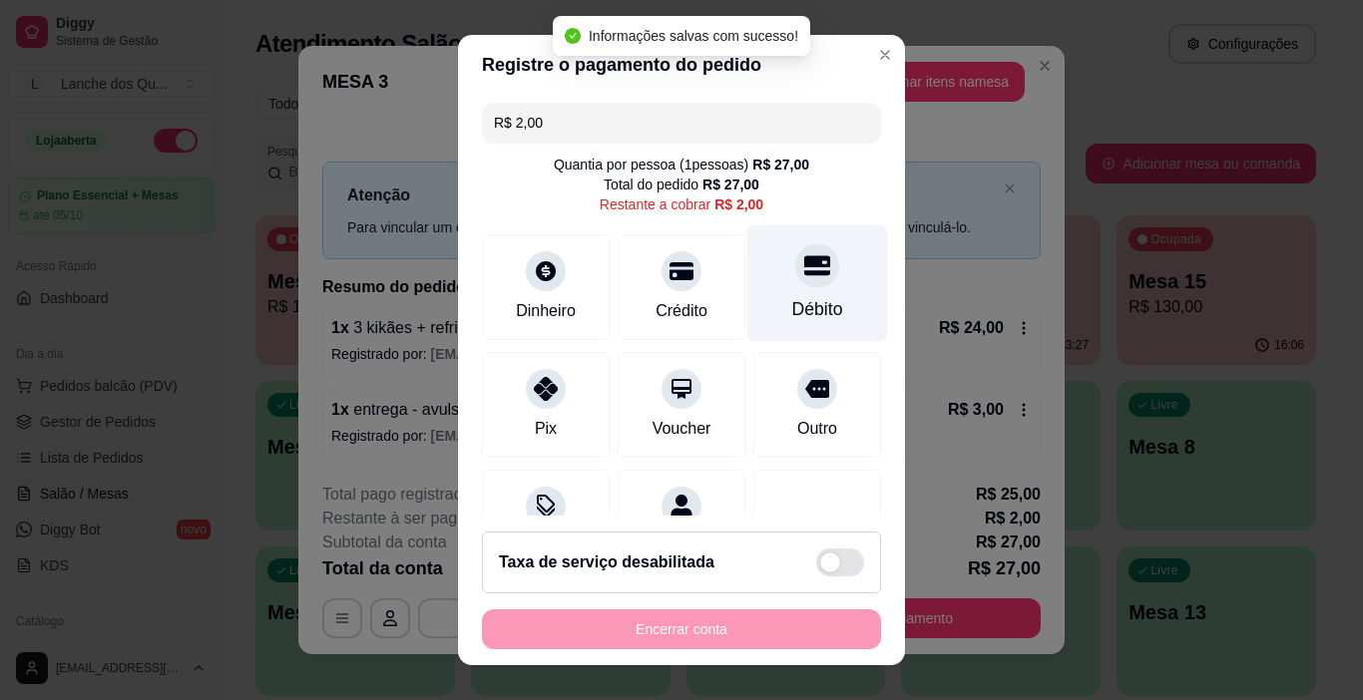
click at [795, 285] on div at bounding box center [817, 266] width 44 height 44
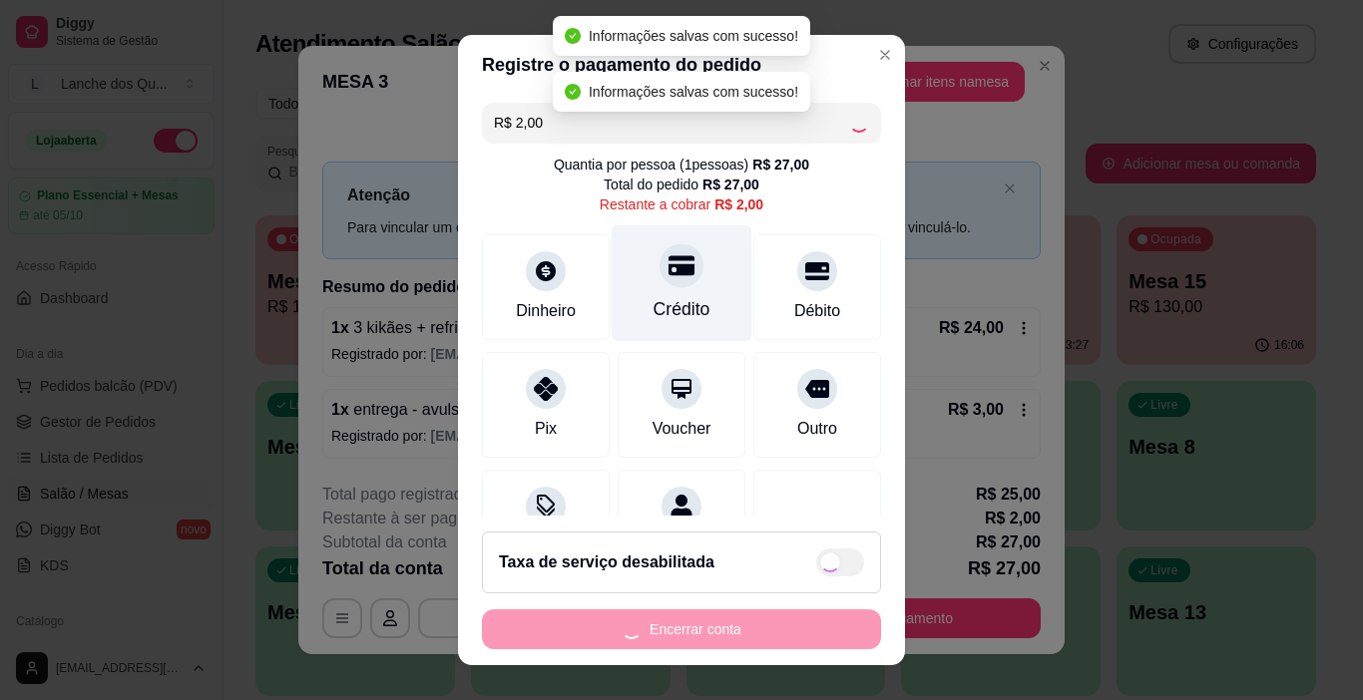
type input "R$ 0,00"
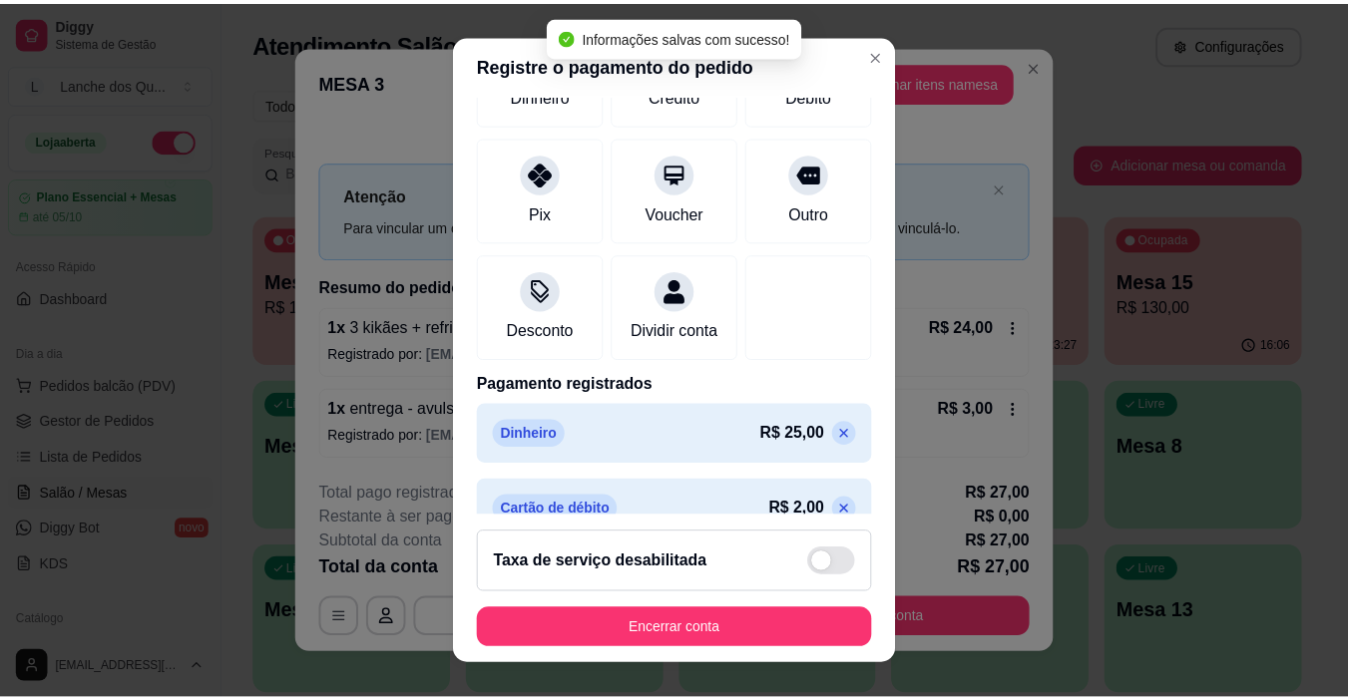
scroll to position [251, 0]
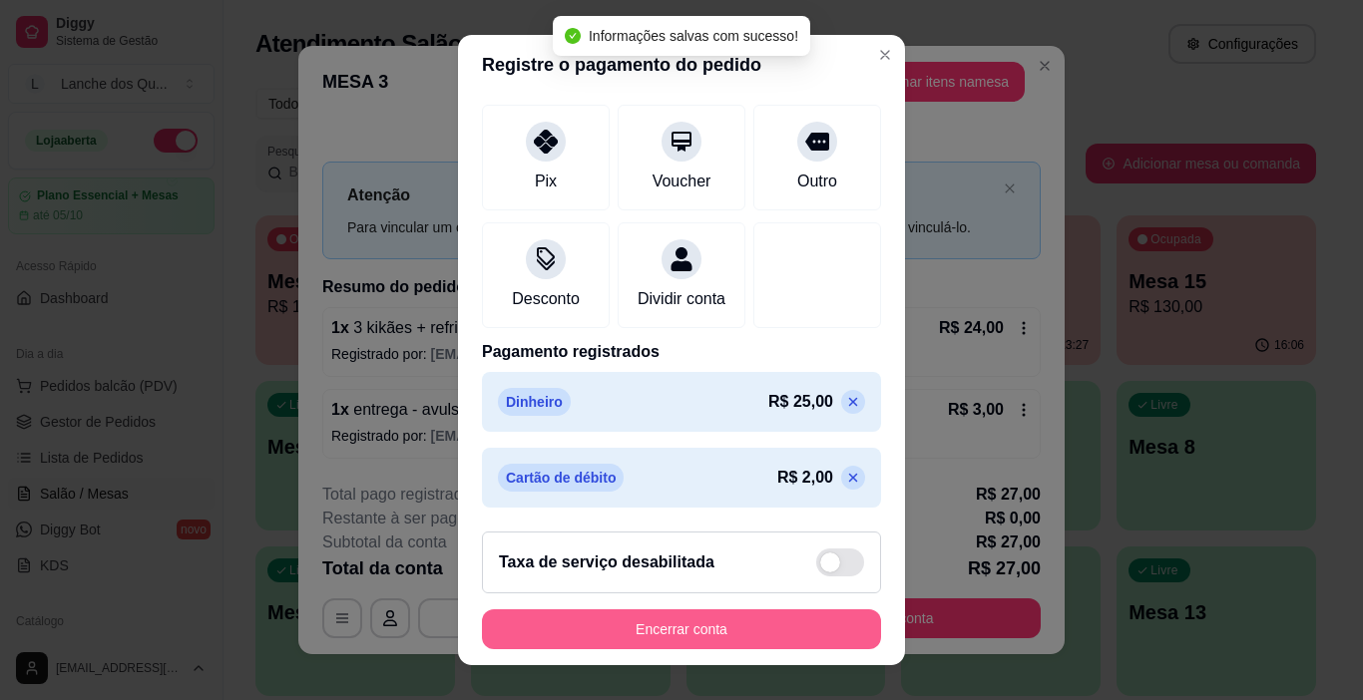
click at [741, 627] on button "Encerrar conta" at bounding box center [681, 630] width 399 height 40
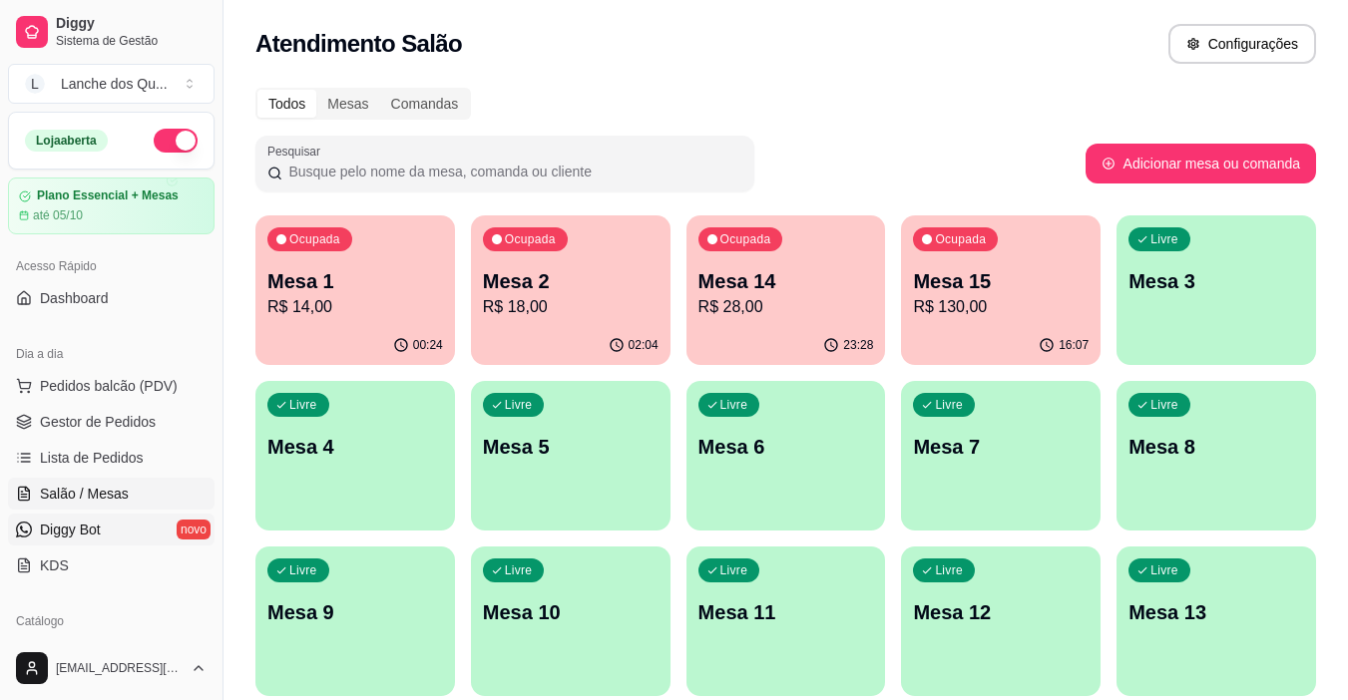
scroll to position [299, 0]
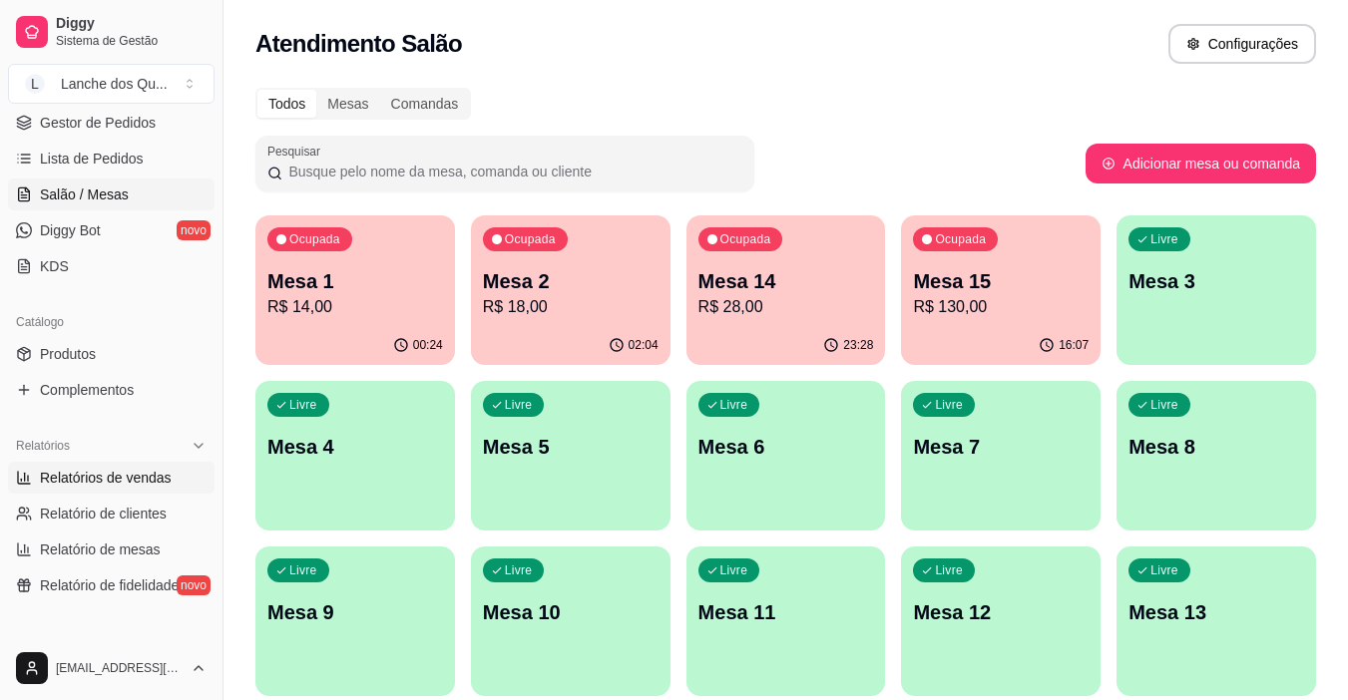
click at [78, 486] on span "Relatórios de vendas" at bounding box center [106, 478] width 132 height 20
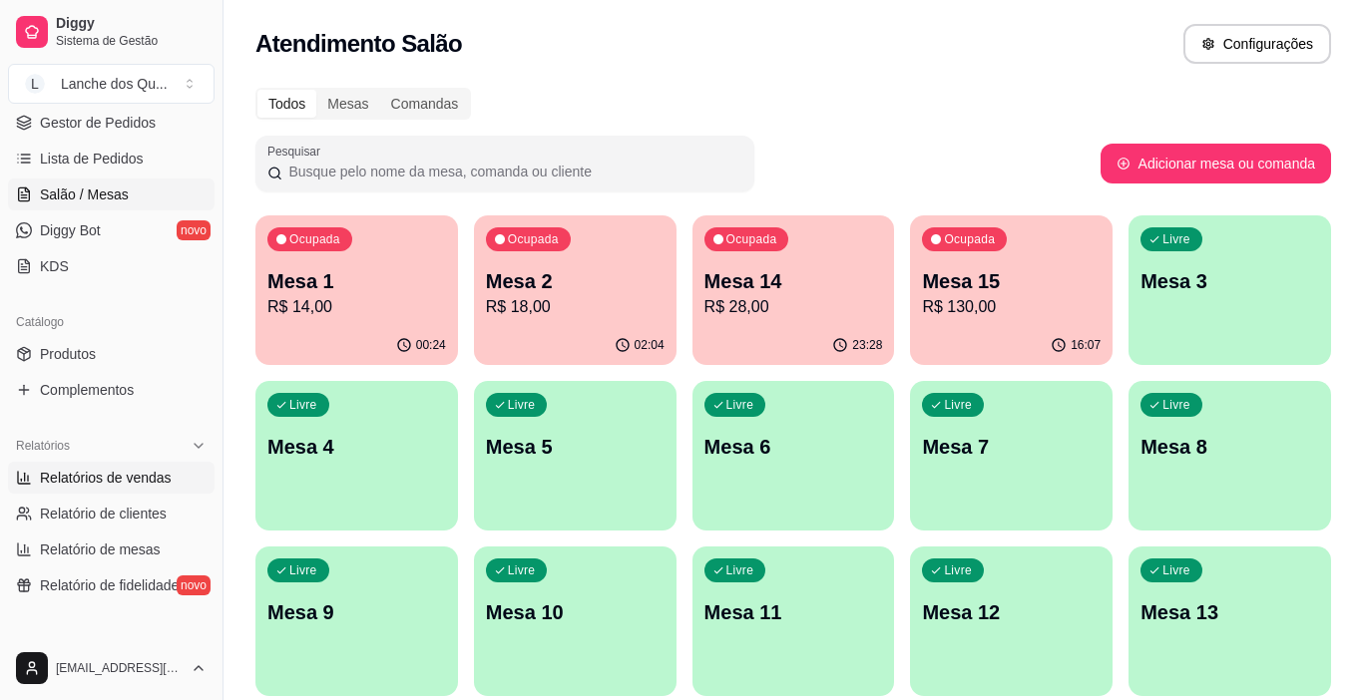
select select "ALL"
select select "0"
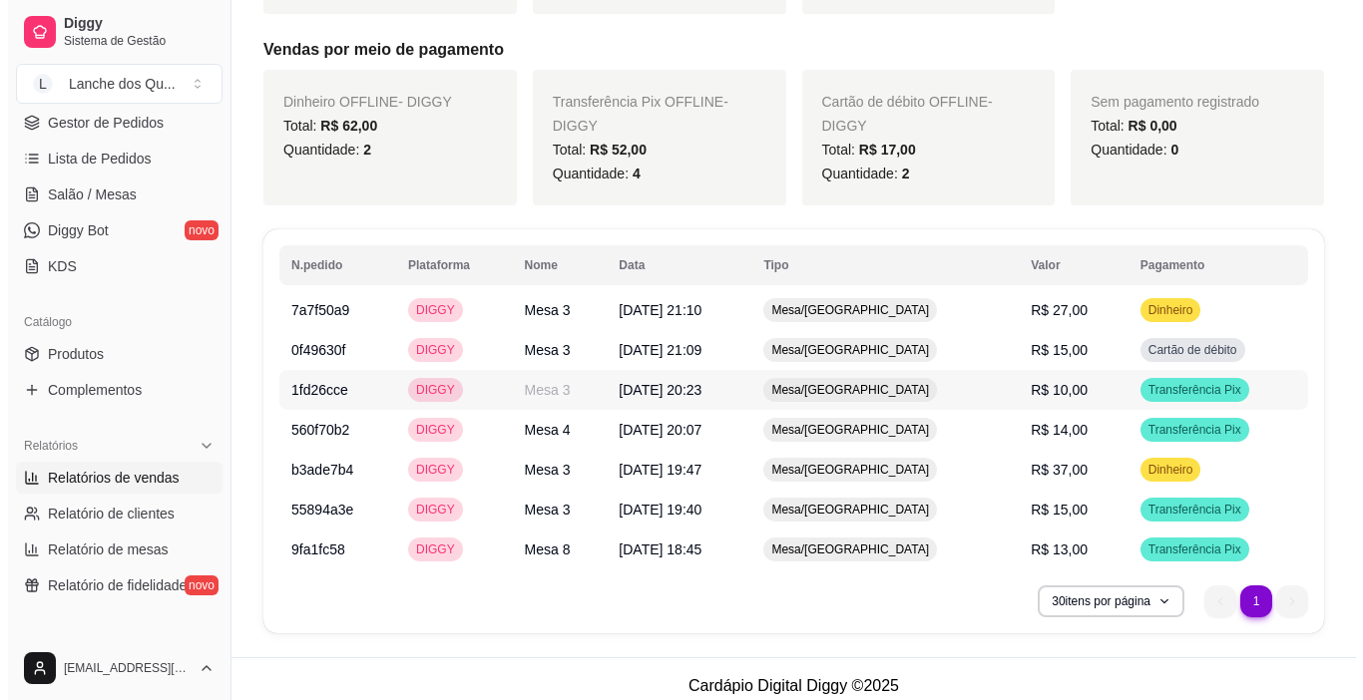
scroll to position [822, 0]
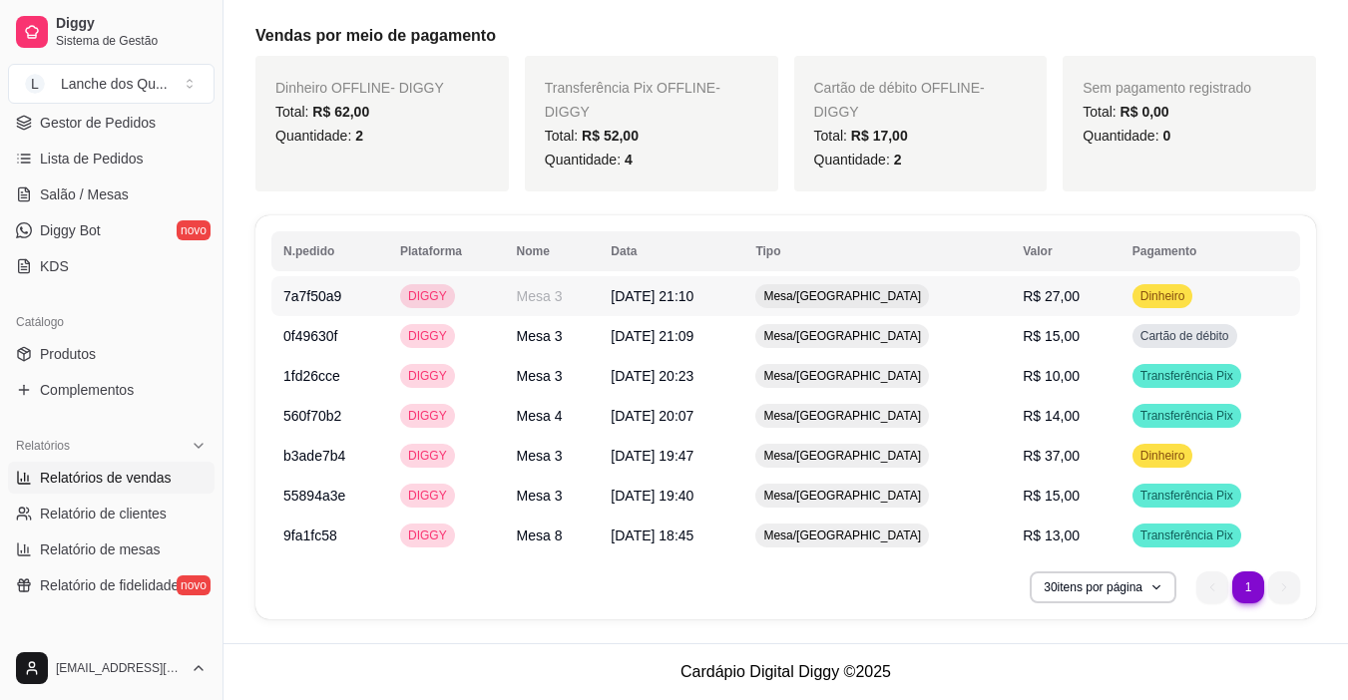
click at [1038, 300] on span "R$ 27,00" at bounding box center [1051, 296] width 57 height 16
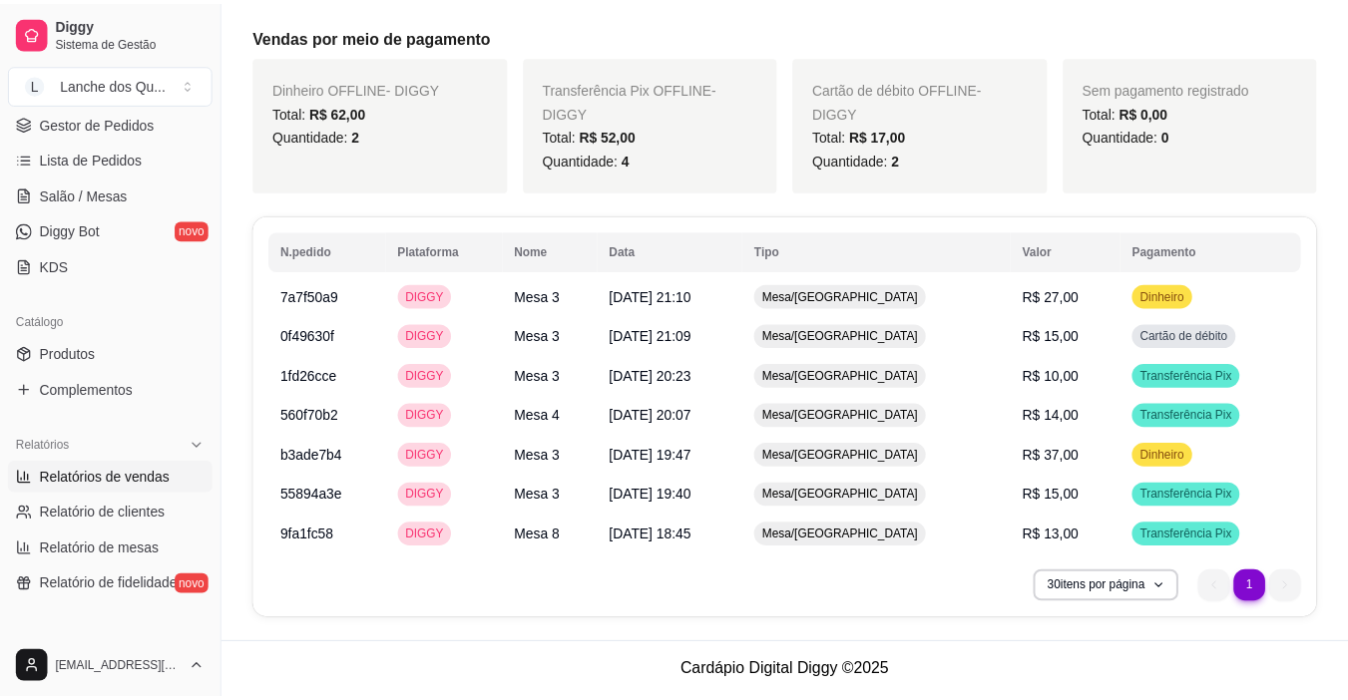
scroll to position [798, 0]
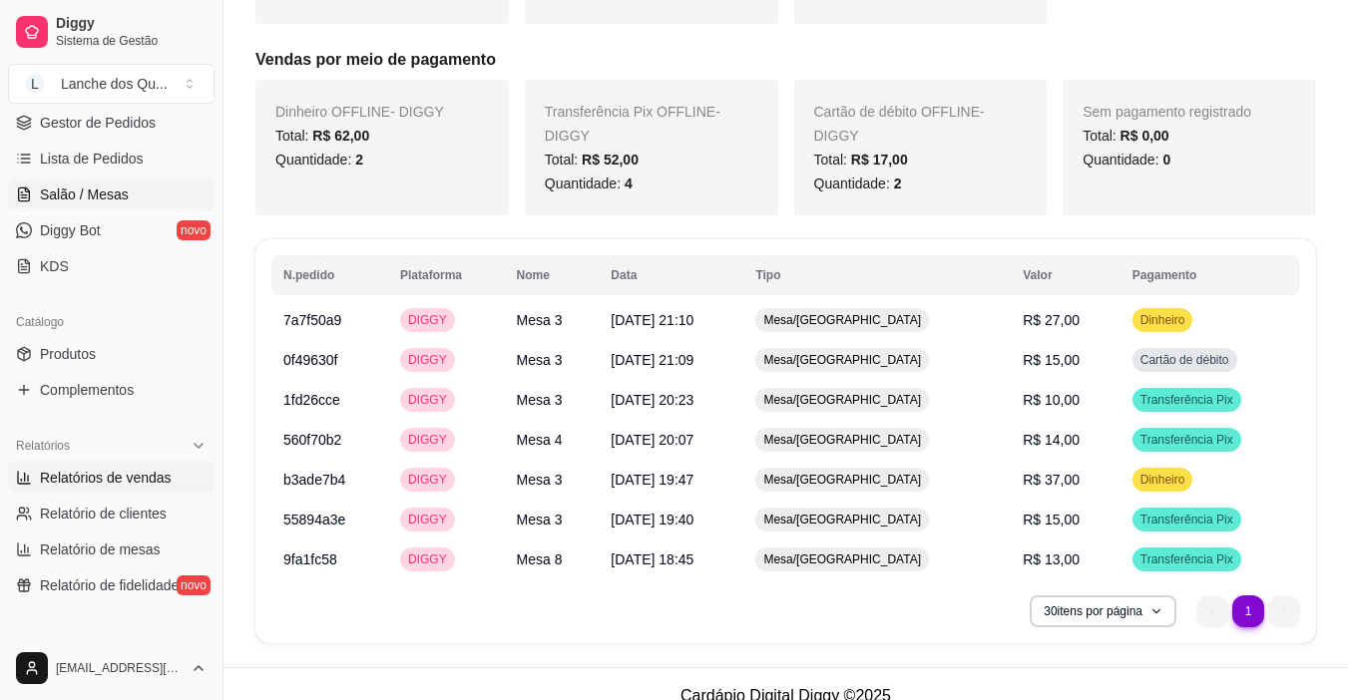
click at [49, 190] on span "Salão / Mesas" at bounding box center [84, 195] width 89 height 20
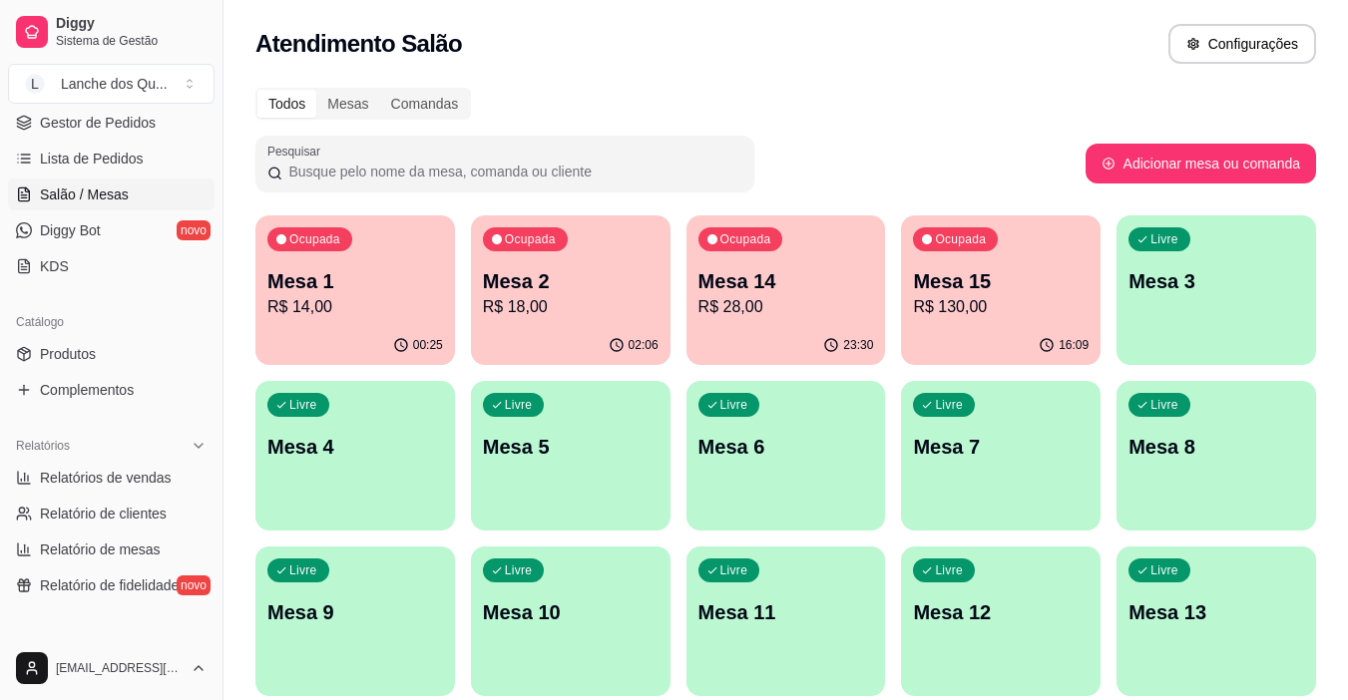
click at [1301, 270] on p "Mesa 3" at bounding box center [1216, 281] width 176 height 28
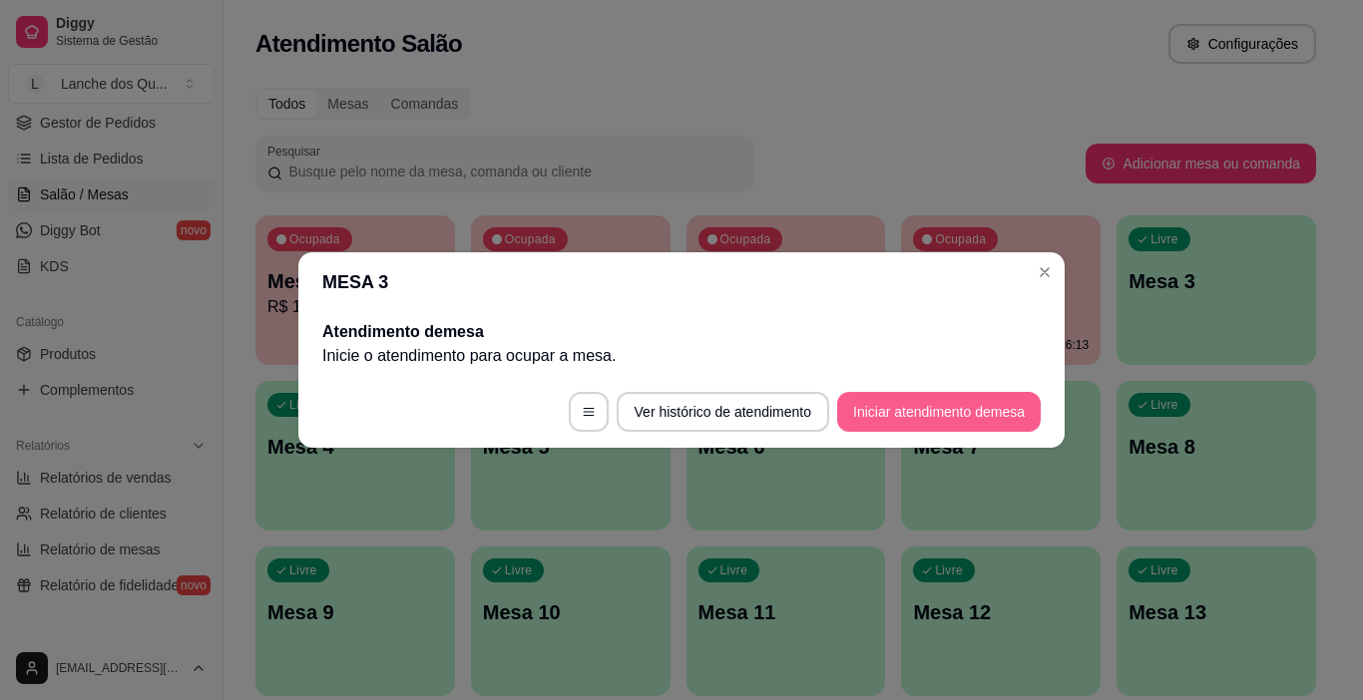
click at [966, 415] on button "Iniciar atendimento de mesa" at bounding box center [939, 412] width 204 height 40
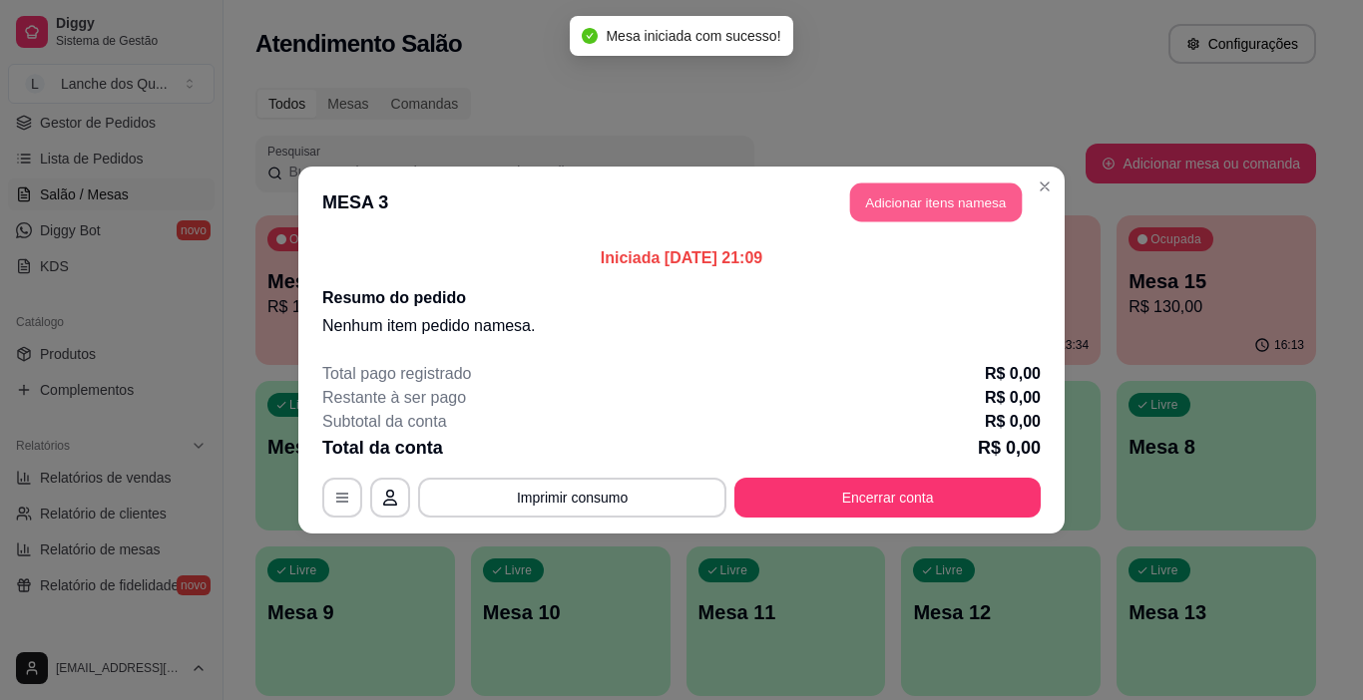
click at [887, 194] on button "Adicionar itens na mesa" at bounding box center [936, 203] width 172 height 39
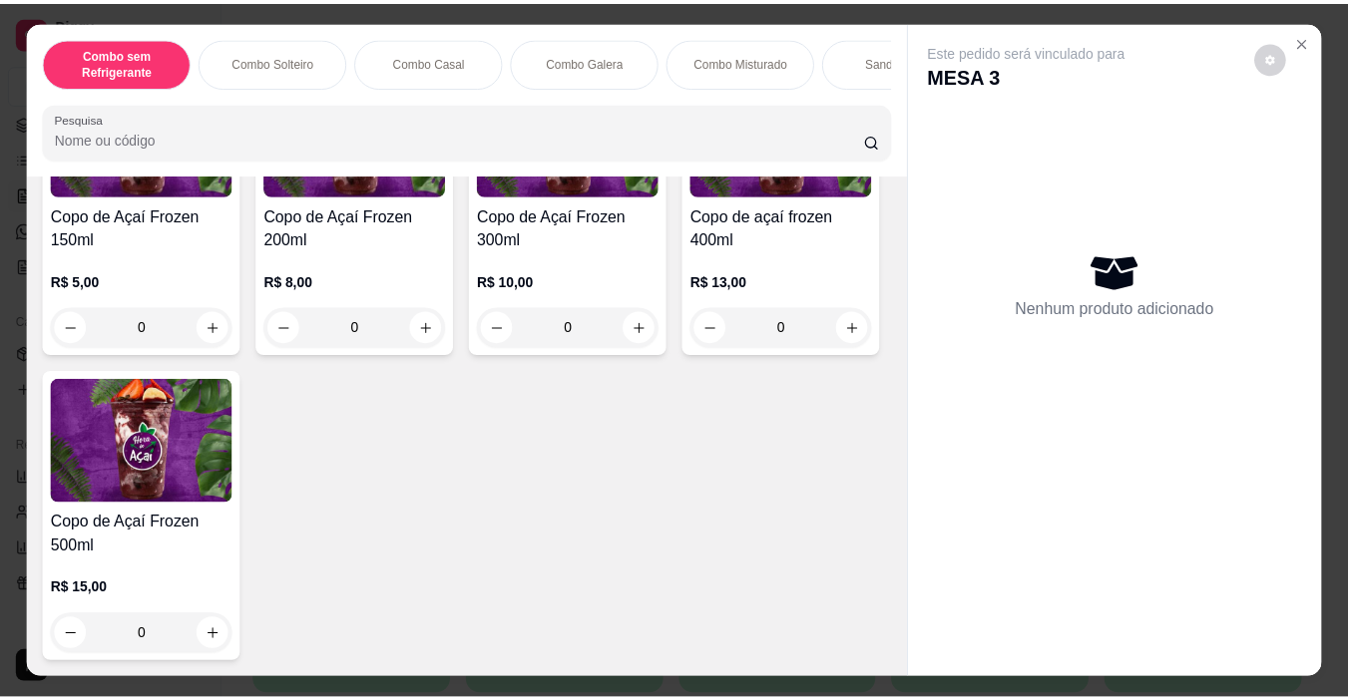
scroll to position [6783, 0]
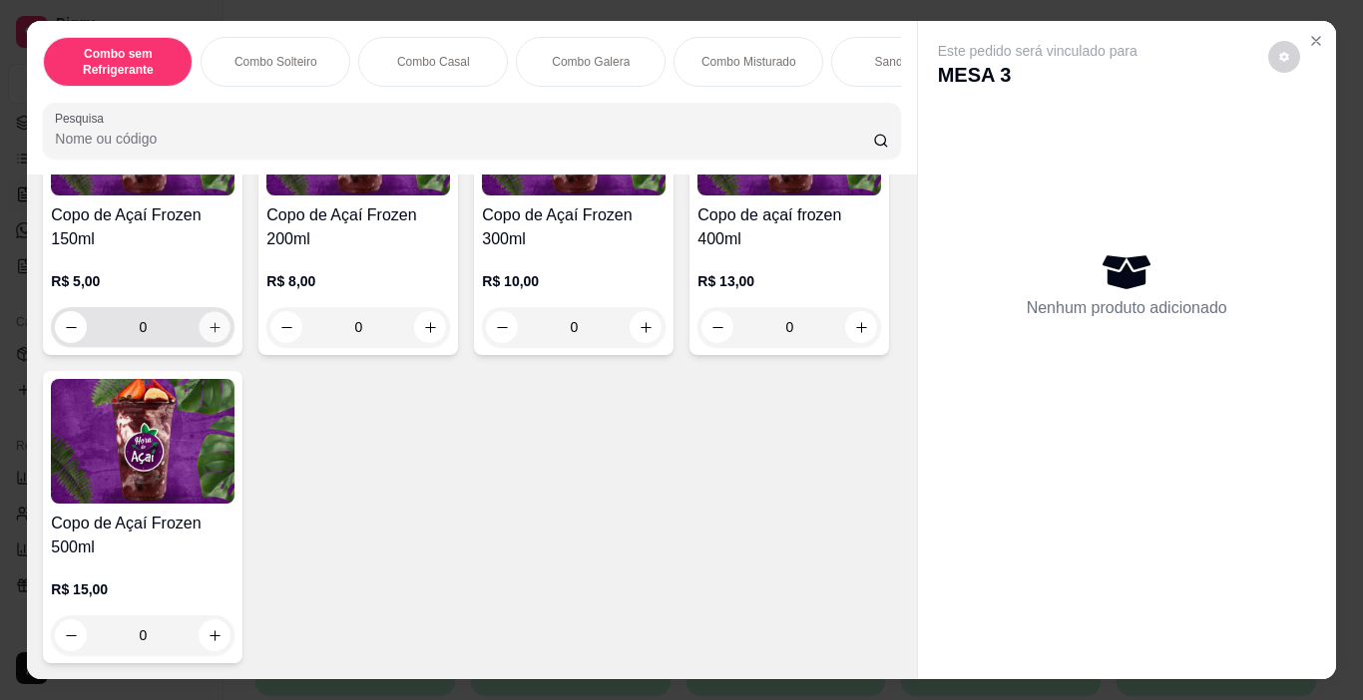
click at [211, 335] on icon "increase-product-quantity" at bounding box center [214, 327] width 15 height 15
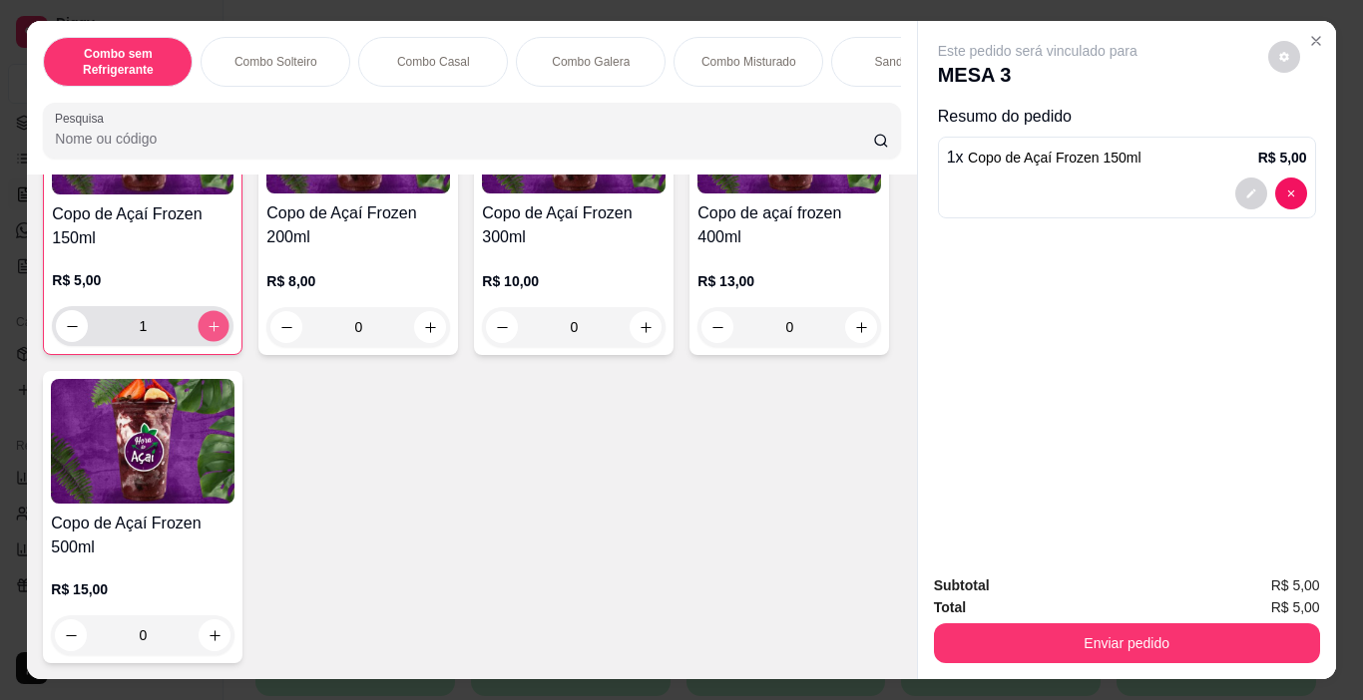
click at [211, 334] on icon "increase-product-quantity" at bounding box center [213, 326] width 15 height 15
type input "2"
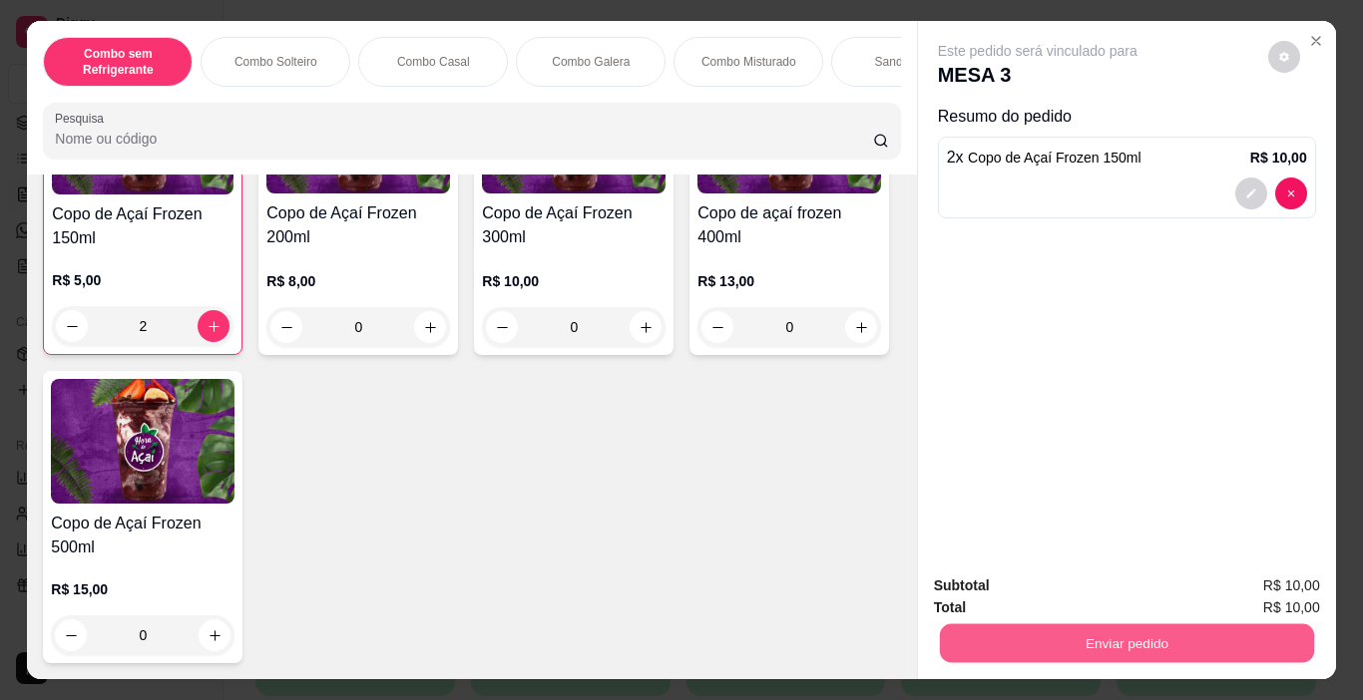
click at [1215, 626] on button "Enviar pedido" at bounding box center [1126, 643] width 374 height 39
click at [1002, 584] on button "Não registrar e enviar pedido" at bounding box center [1060, 587] width 207 height 38
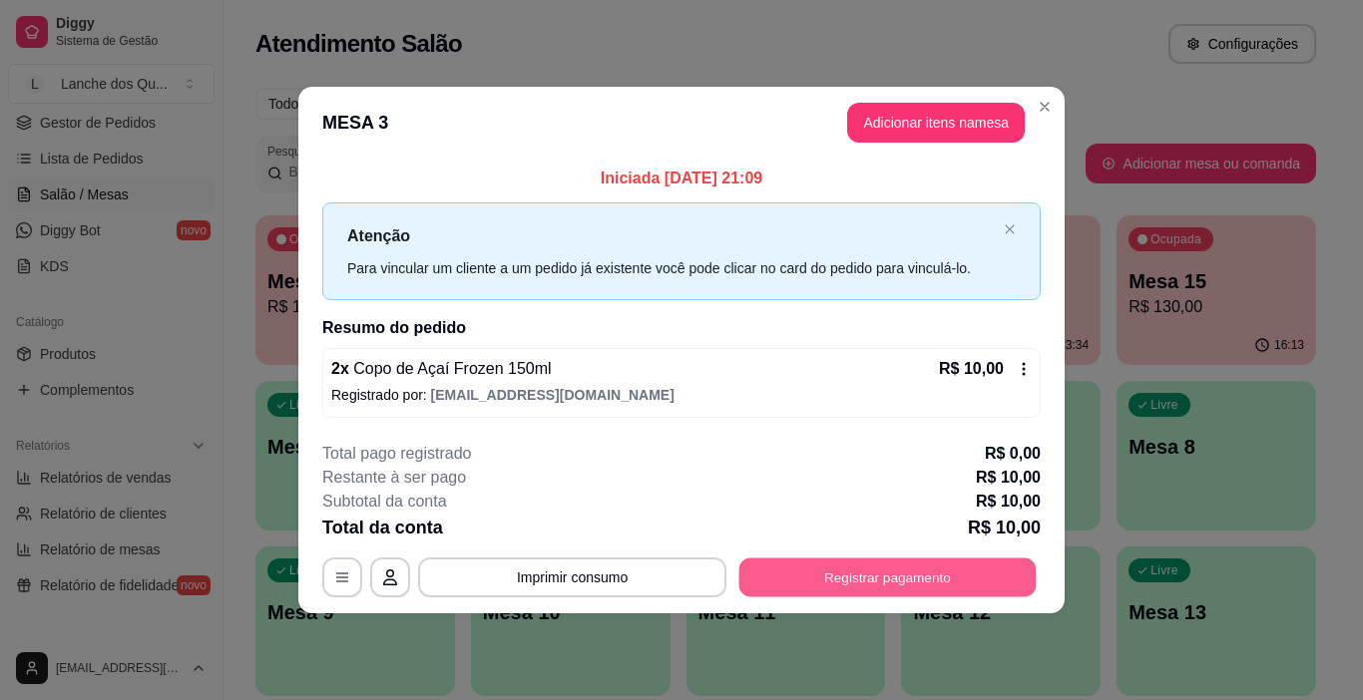
click at [888, 583] on button "Registrar pagamento" at bounding box center [887, 577] width 297 height 39
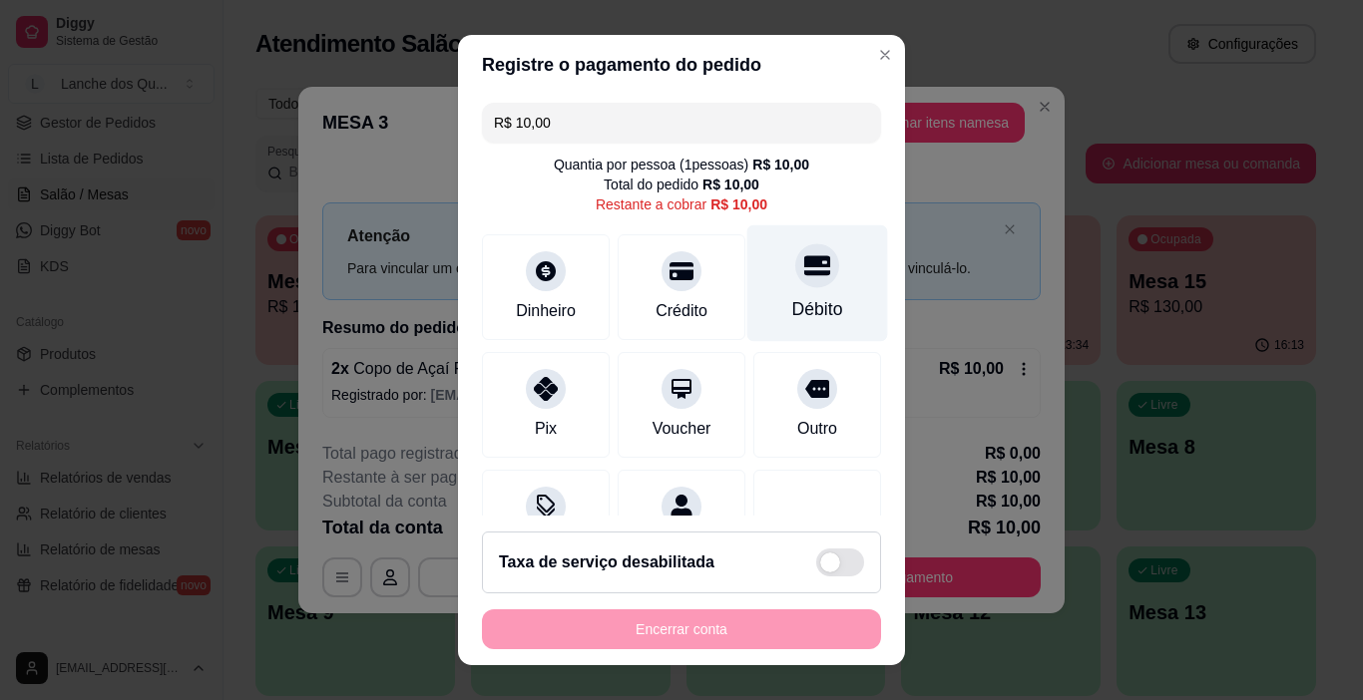
click at [803, 282] on div "Débito" at bounding box center [817, 283] width 141 height 117
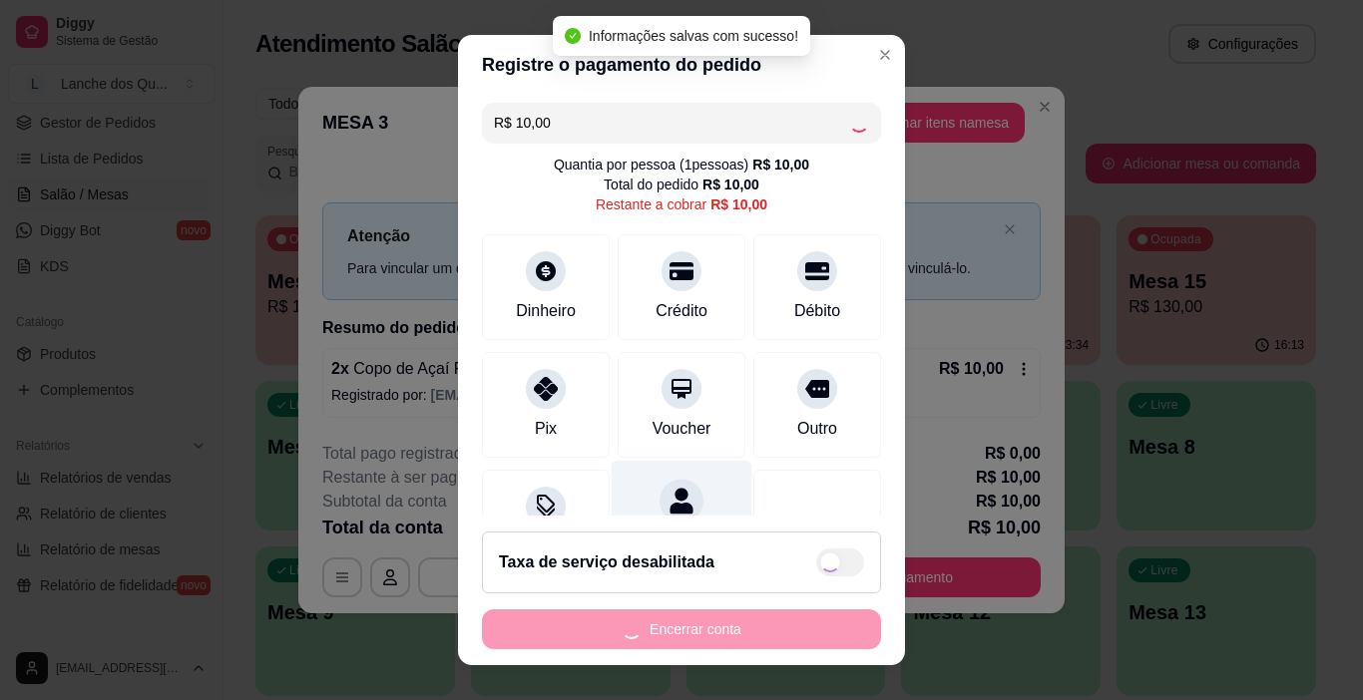
type input "R$ 0,00"
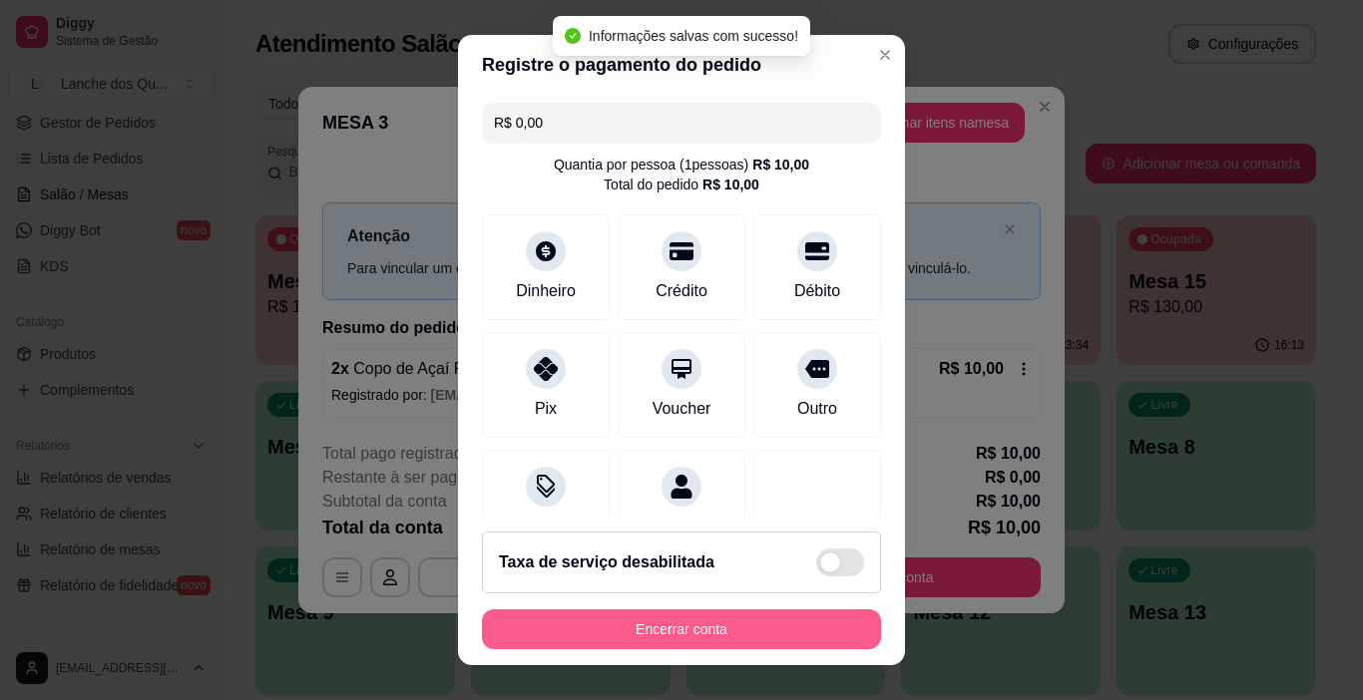
click at [752, 626] on button "Encerrar conta" at bounding box center [681, 630] width 399 height 40
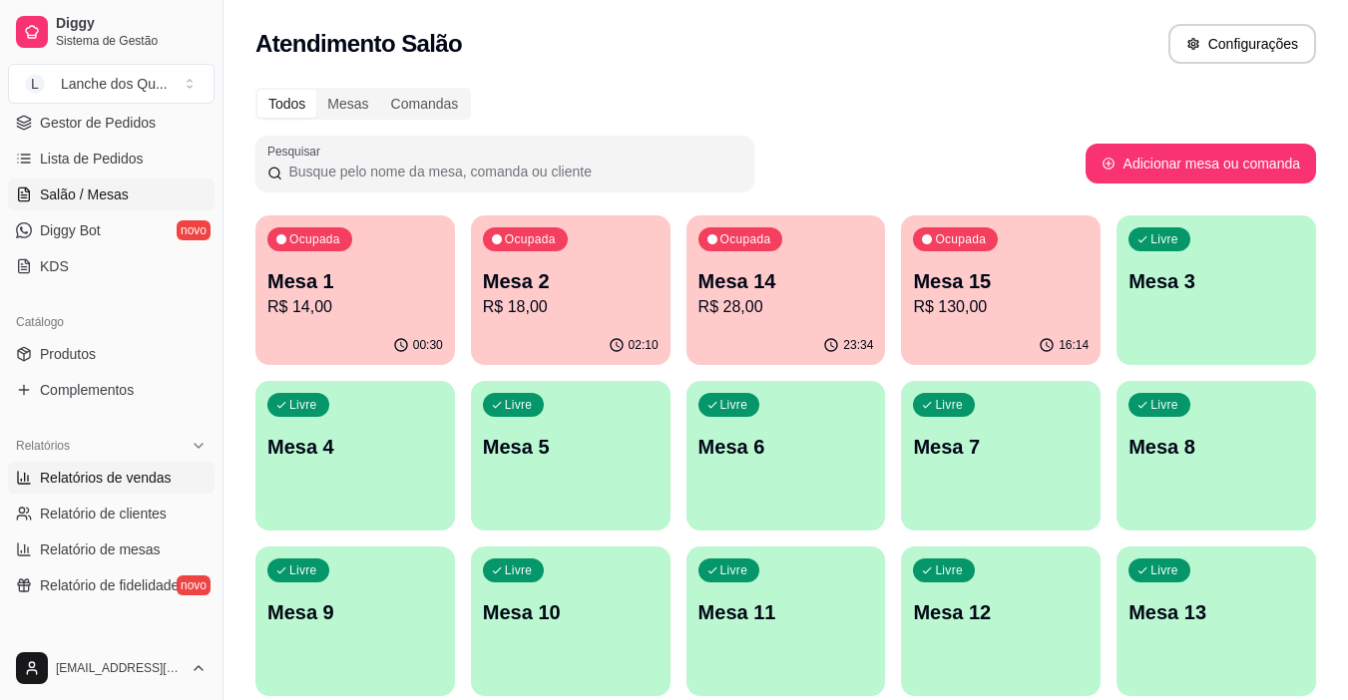
click at [76, 480] on span "Relatórios de vendas" at bounding box center [106, 478] width 132 height 20
select select "ALL"
select select "0"
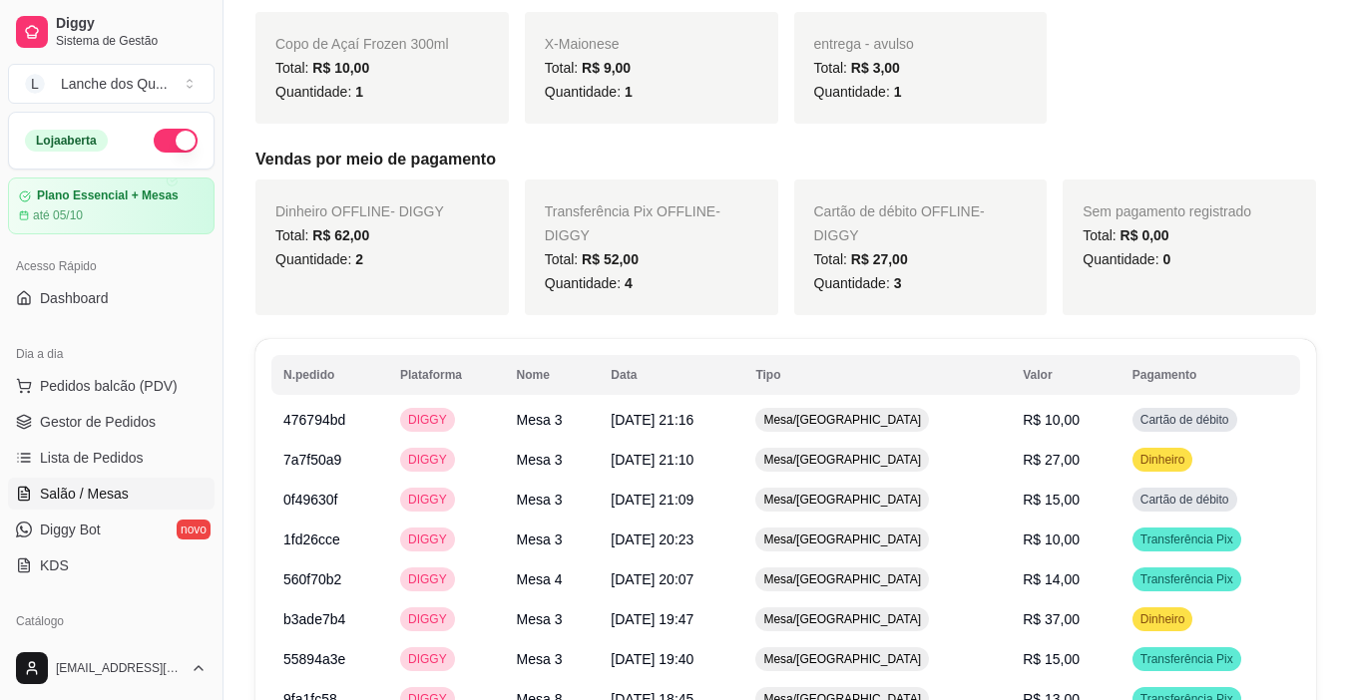
click at [113, 487] on span "Salão / Mesas" at bounding box center [84, 494] width 89 height 20
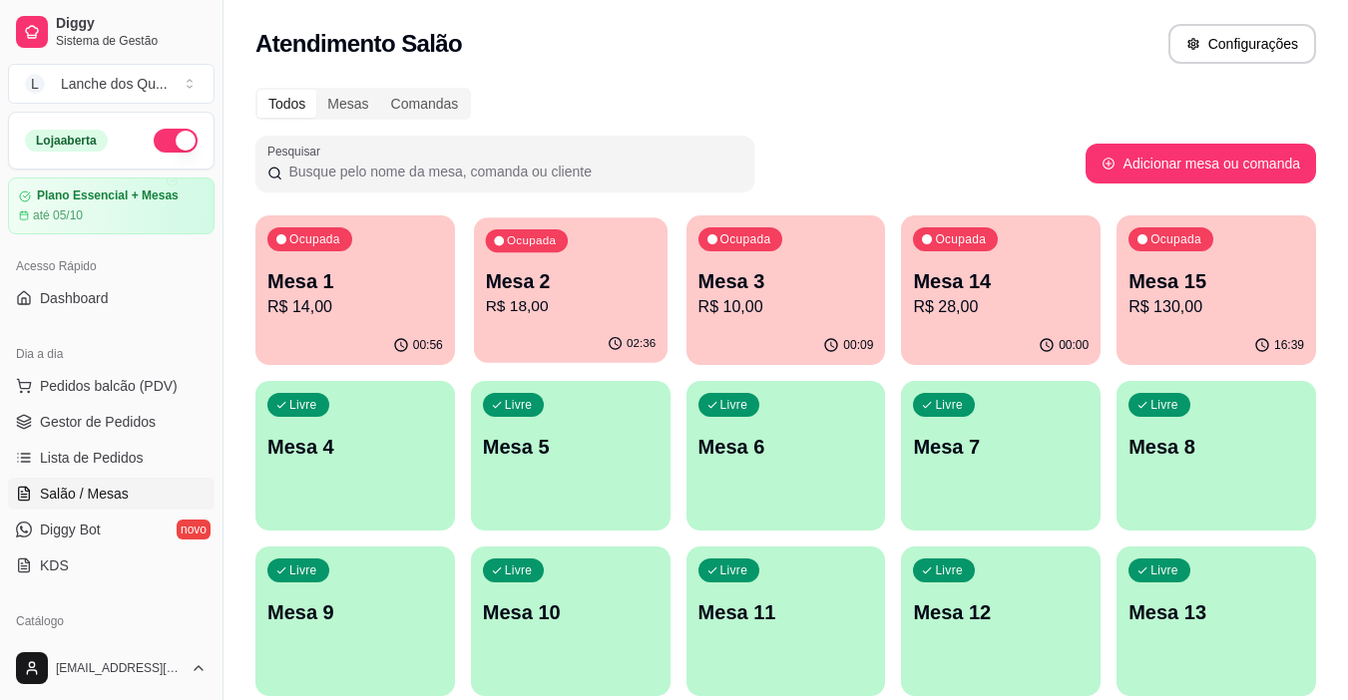
click at [595, 280] on p "Mesa 2" at bounding box center [570, 281] width 171 height 27
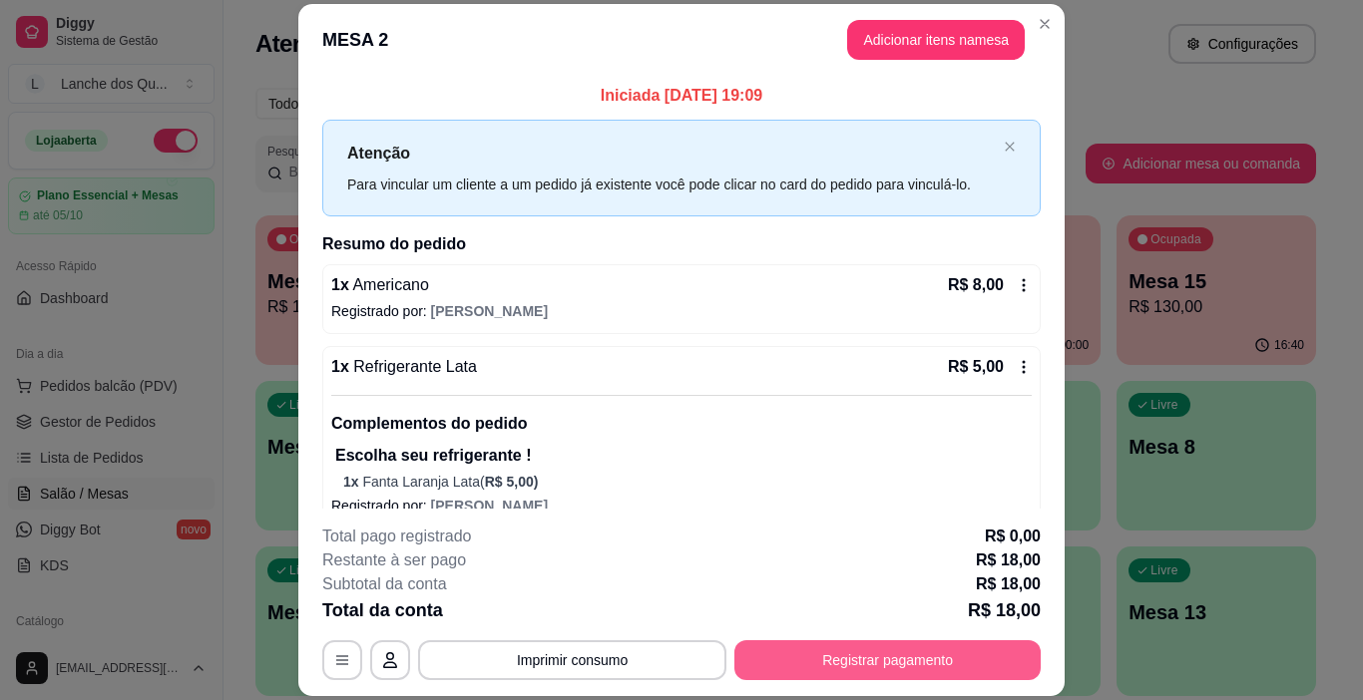
click at [828, 664] on button "Registrar pagamento" at bounding box center [887, 660] width 306 height 40
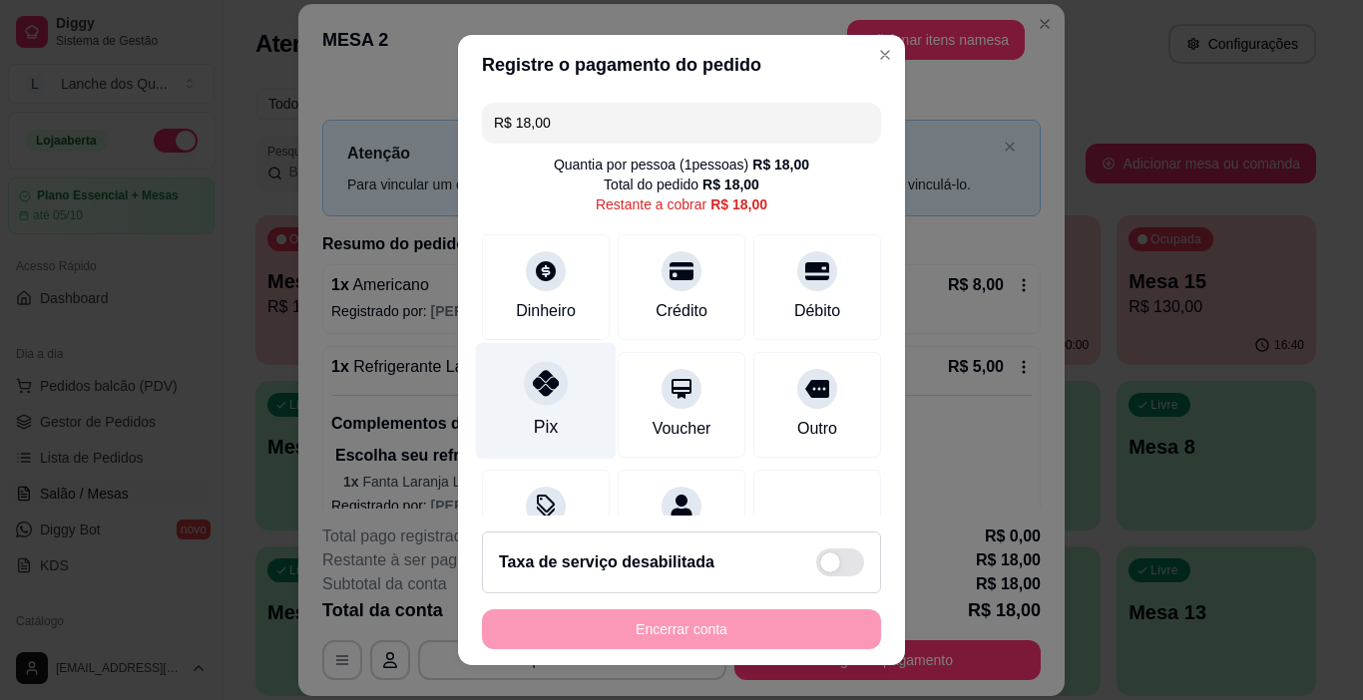
click at [529, 410] on div "Pix" at bounding box center [546, 401] width 141 height 117
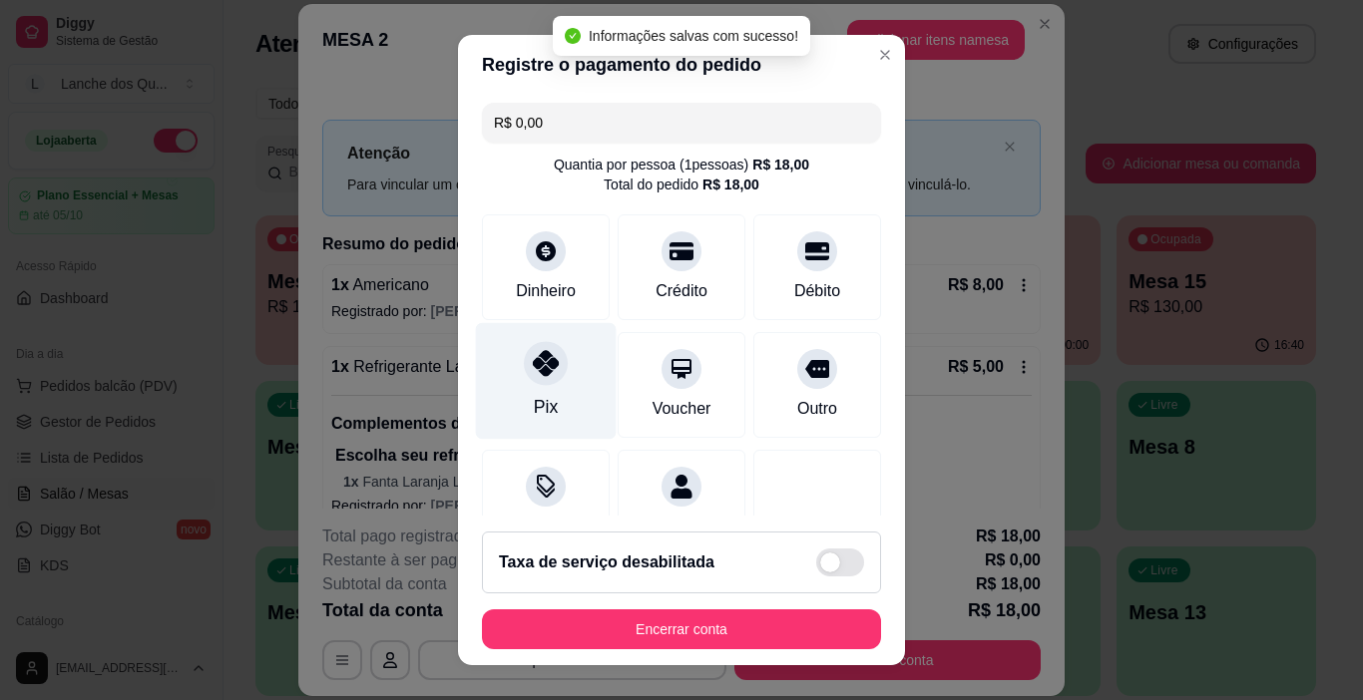
type input "R$ 0,00"
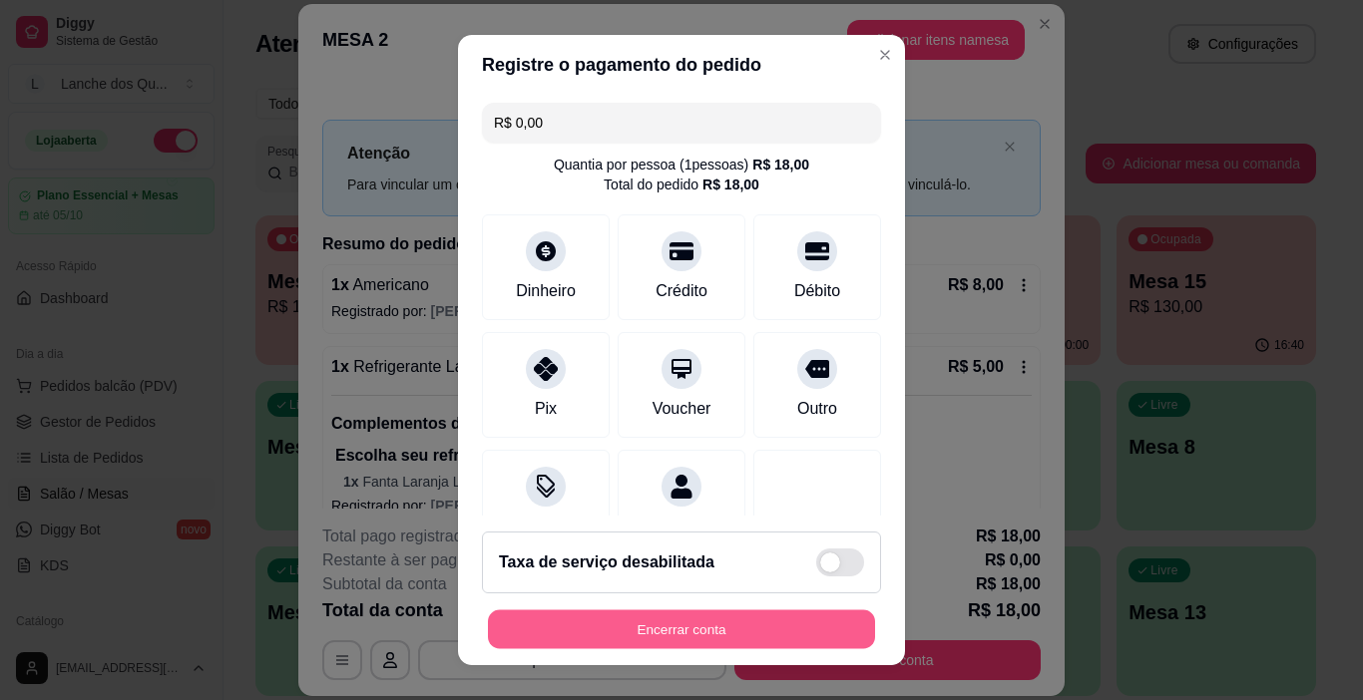
click at [712, 627] on button "Encerrar conta" at bounding box center [681, 630] width 387 height 39
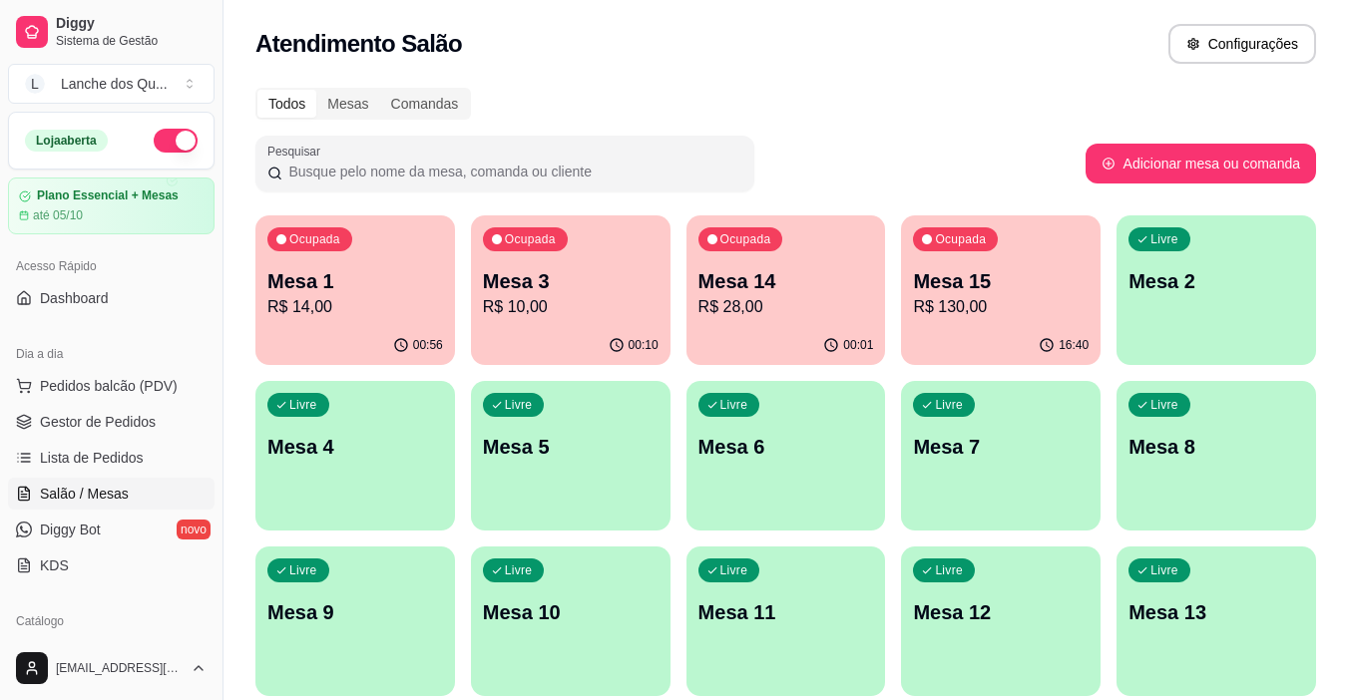
click at [582, 272] on p "Mesa 3" at bounding box center [571, 281] width 176 height 28
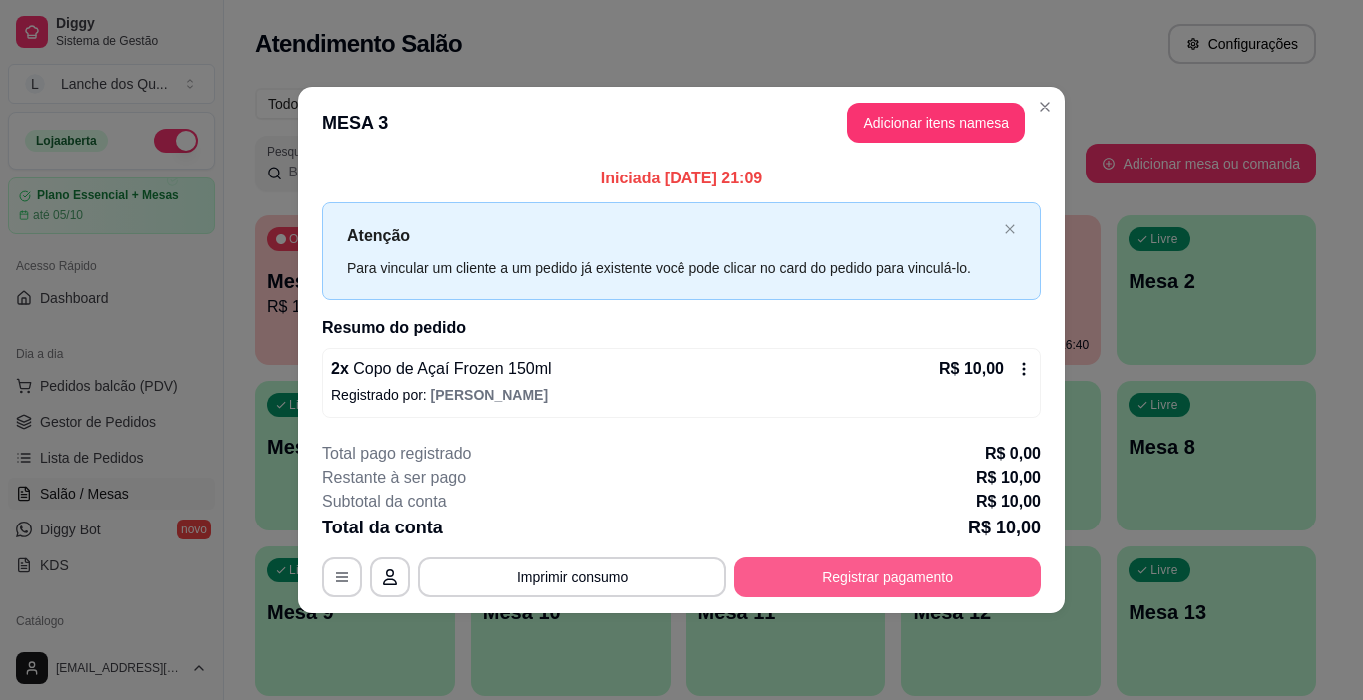
click at [841, 578] on button "Registrar pagamento" at bounding box center [887, 578] width 306 height 40
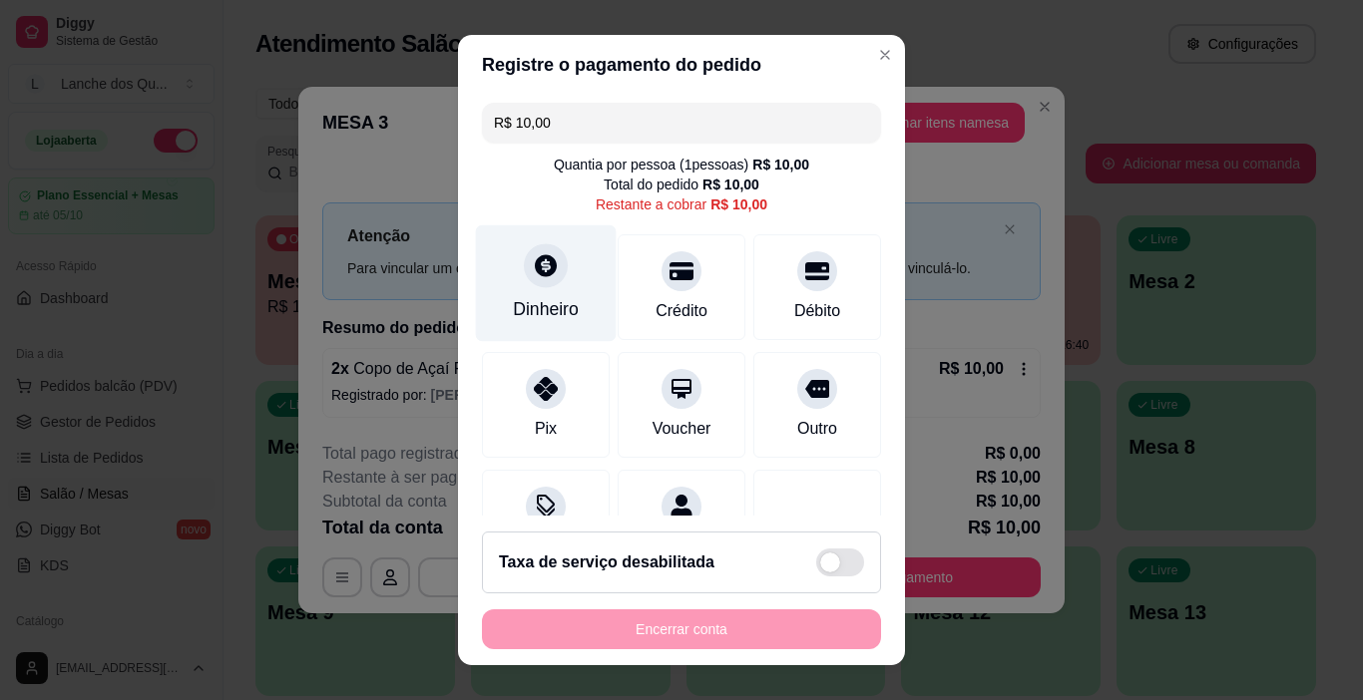
click at [524, 295] on div "Dinheiro" at bounding box center [546, 283] width 141 height 117
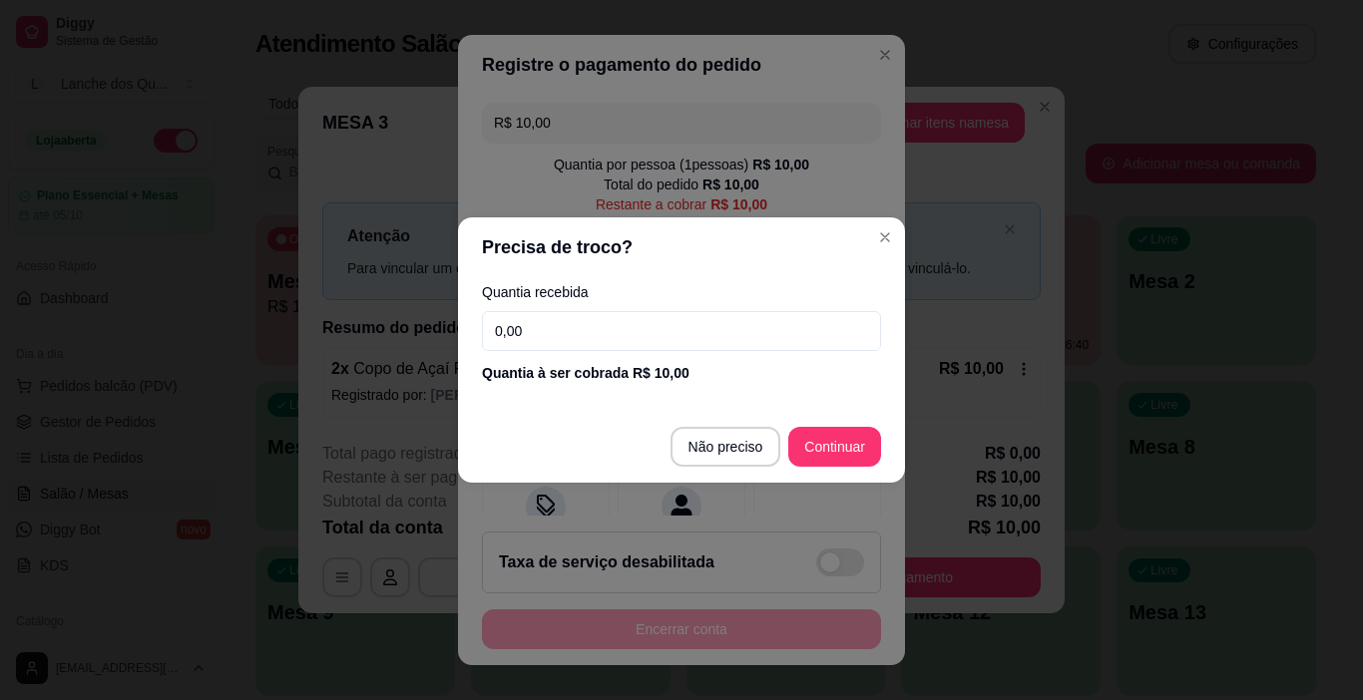
click at [574, 333] on input "0,00" at bounding box center [681, 331] width 399 height 40
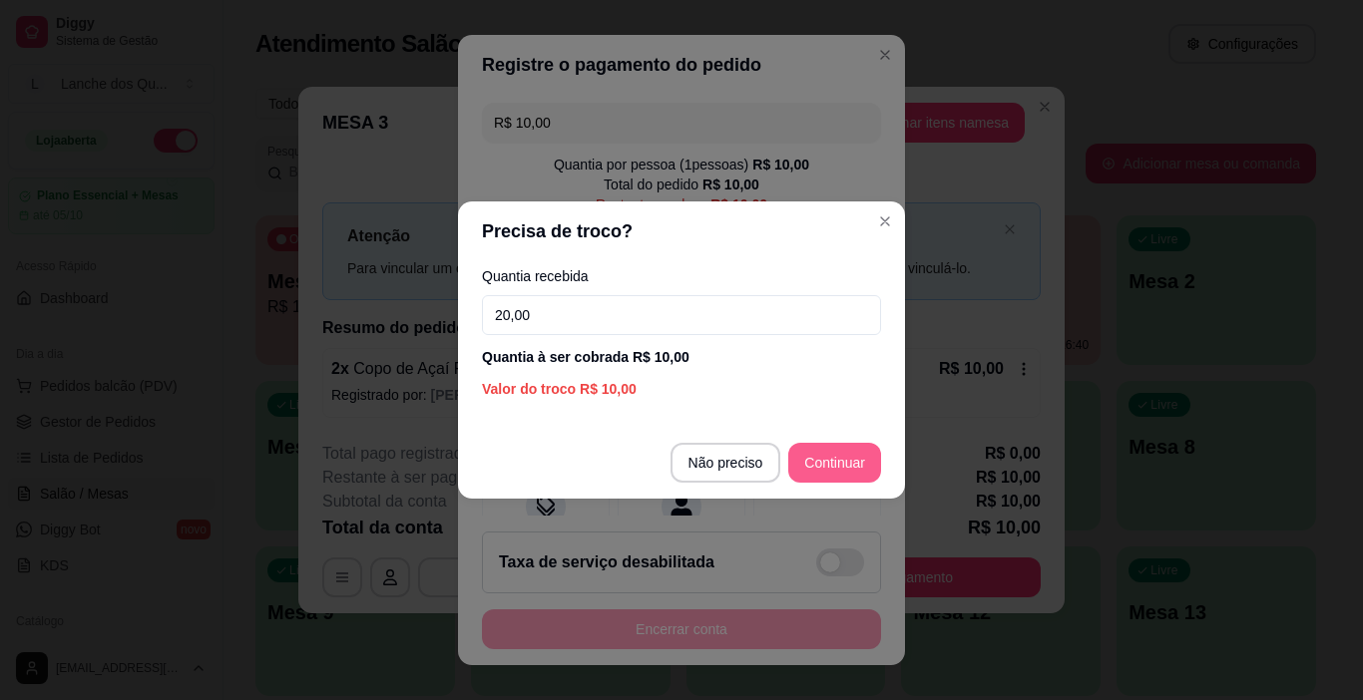
type input "20,00"
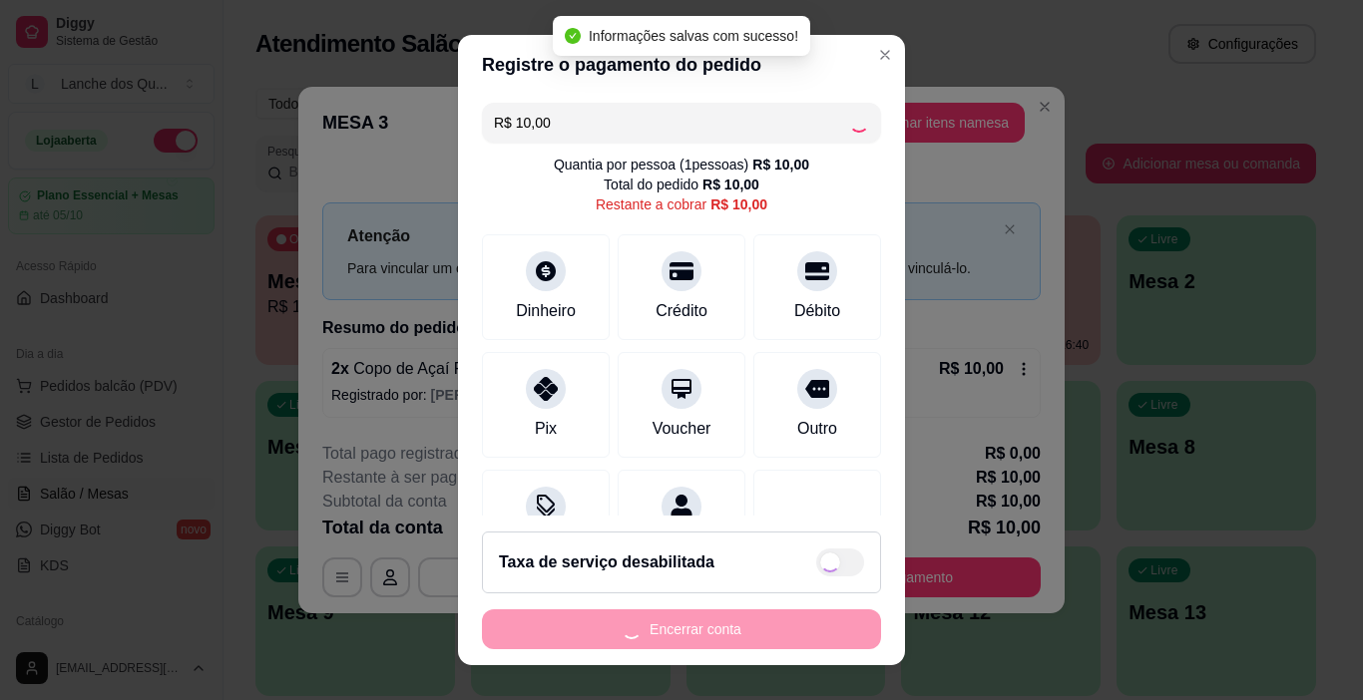
type input "R$ 0,00"
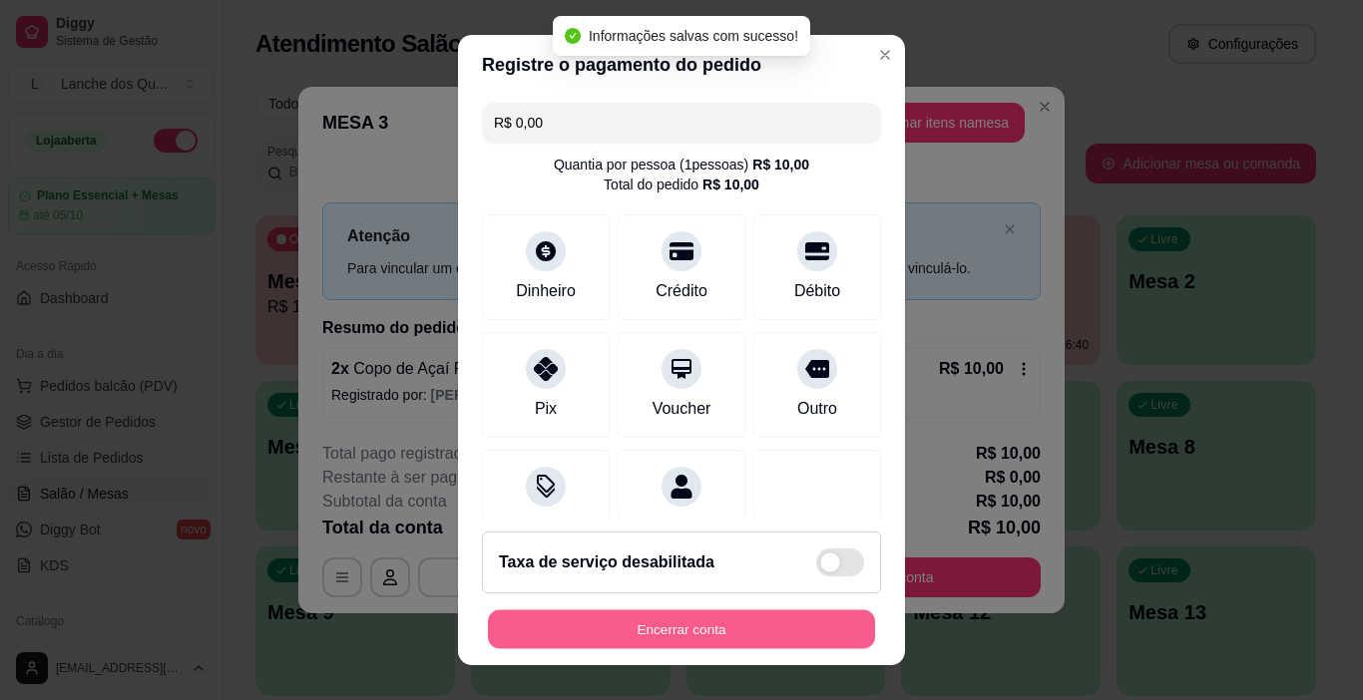
click at [637, 626] on button "Encerrar conta" at bounding box center [681, 630] width 387 height 39
